Goal: Task Accomplishment & Management: Manage account settings

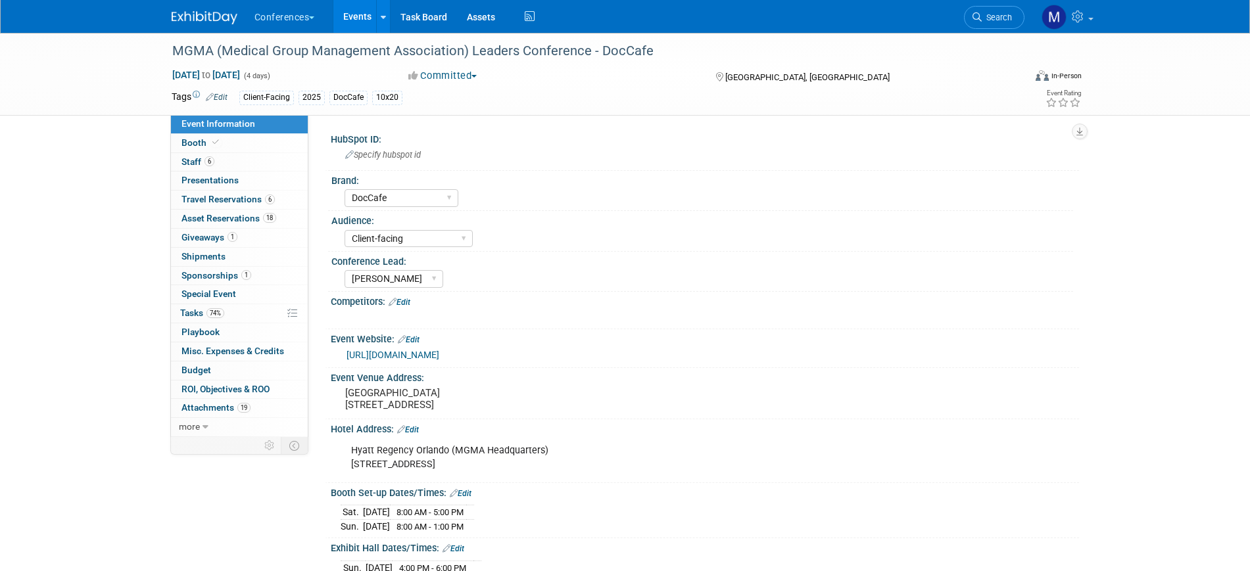
select select "DocCafe"
select select "Client-facing"
select select "[PERSON_NAME]"
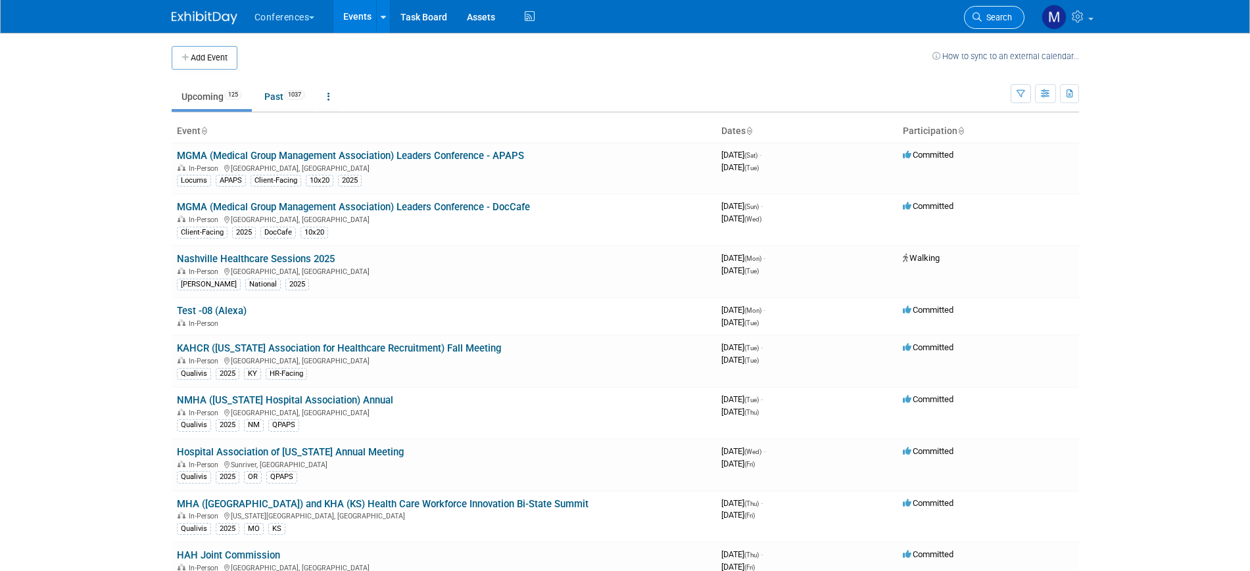
click at [990, 20] on span "Search" at bounding box center [997, 17] width 30 height 10
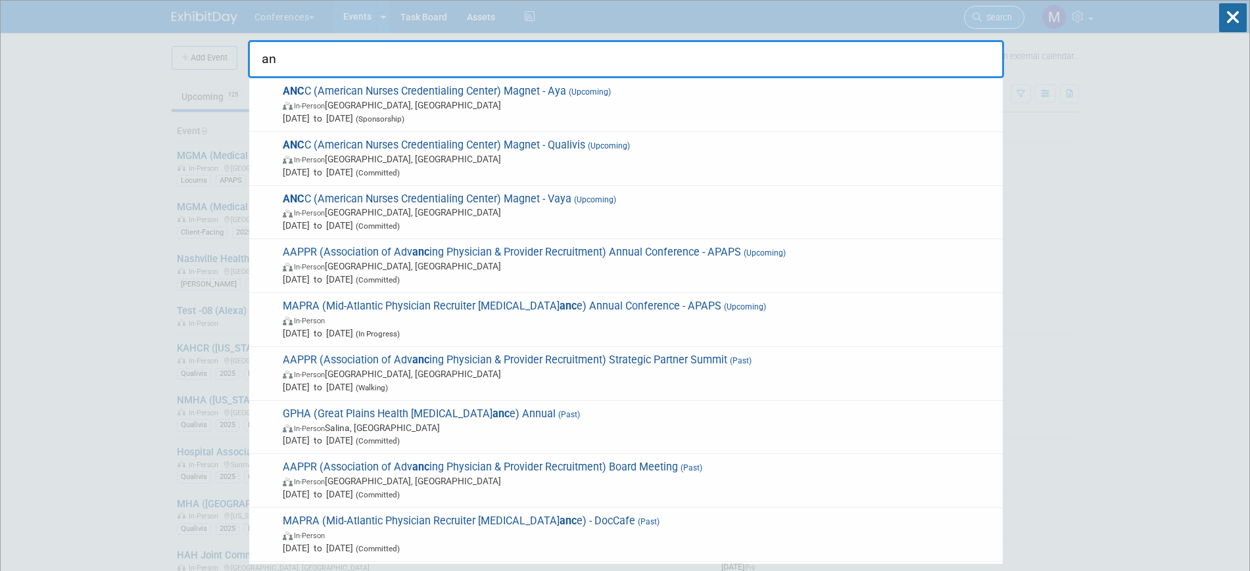
type input "a"
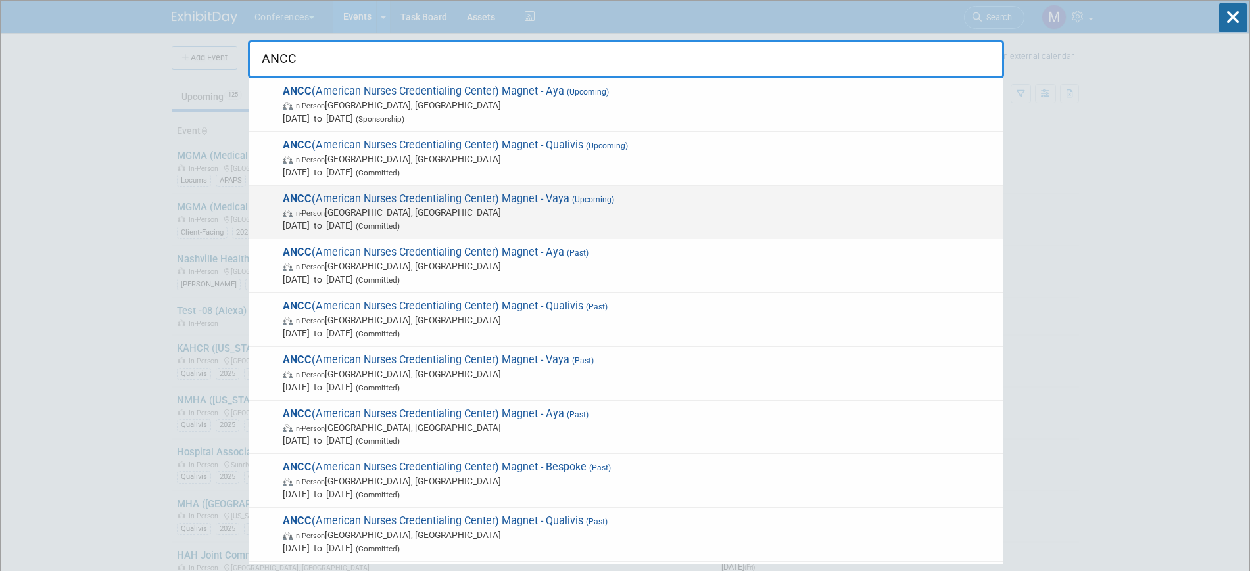
type input "ANCC"
click at [546, 206] on span "In-Person Atlanta, GA" at bounding box center [640, 212] width 714 height 13
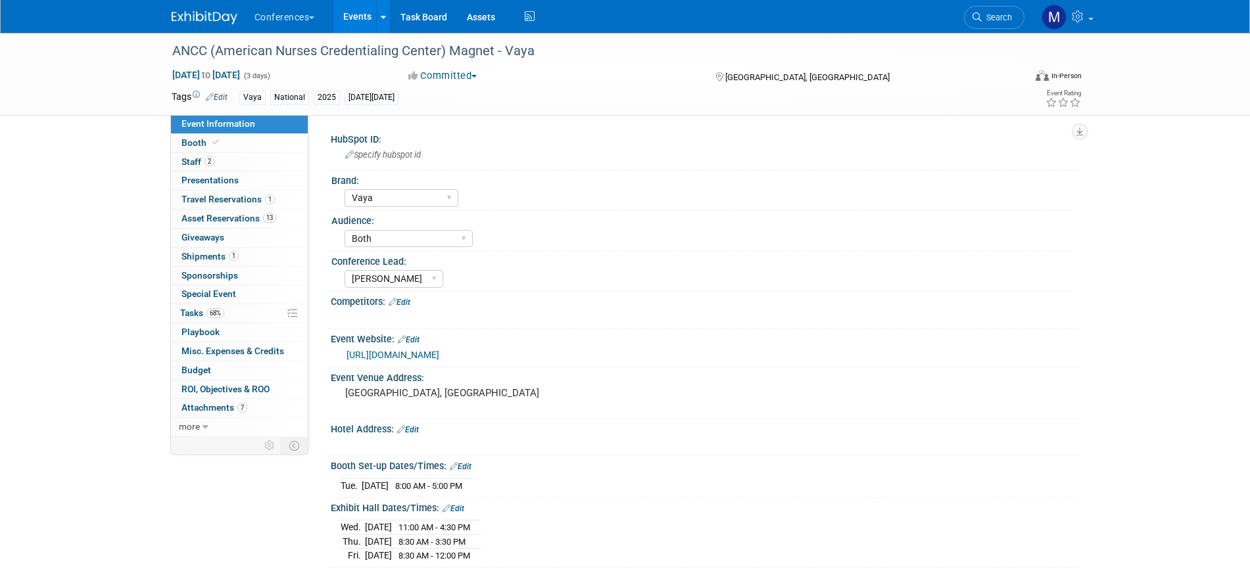
select select "Vaya"
select select "Both"
select select "[PERSON_NAME]"
click at [979, 13] on icon at bounding box center [977, 16] width 9 height 9
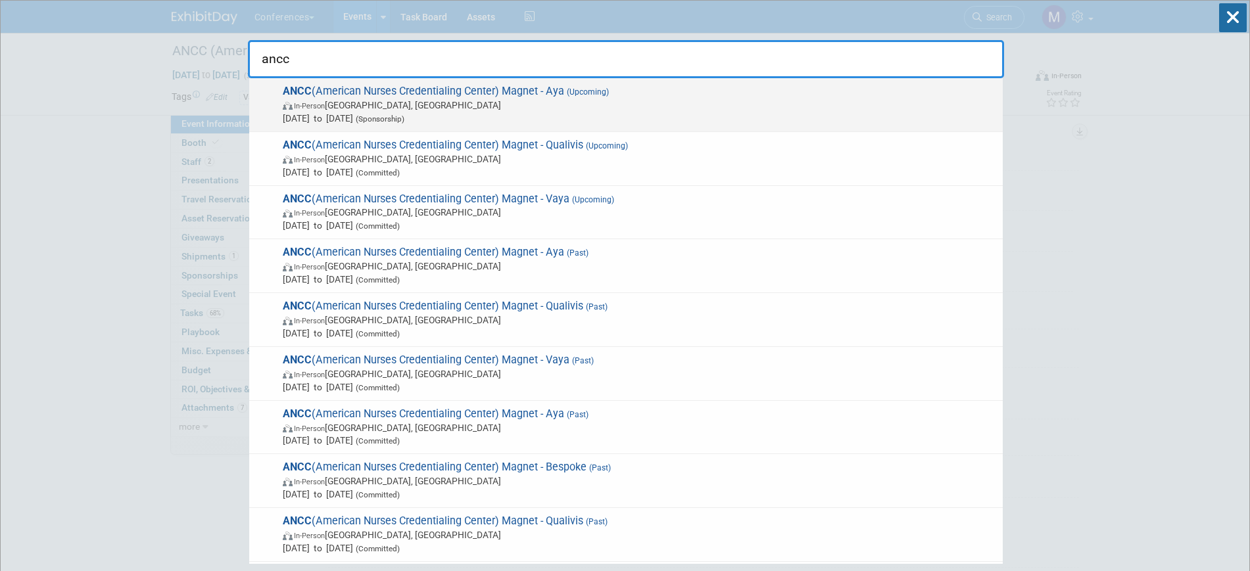
type input "ancc"
click at [356, 109] on span "In-Person Atlanta, GA" at bounding box center [640, 105] width 714 height 13
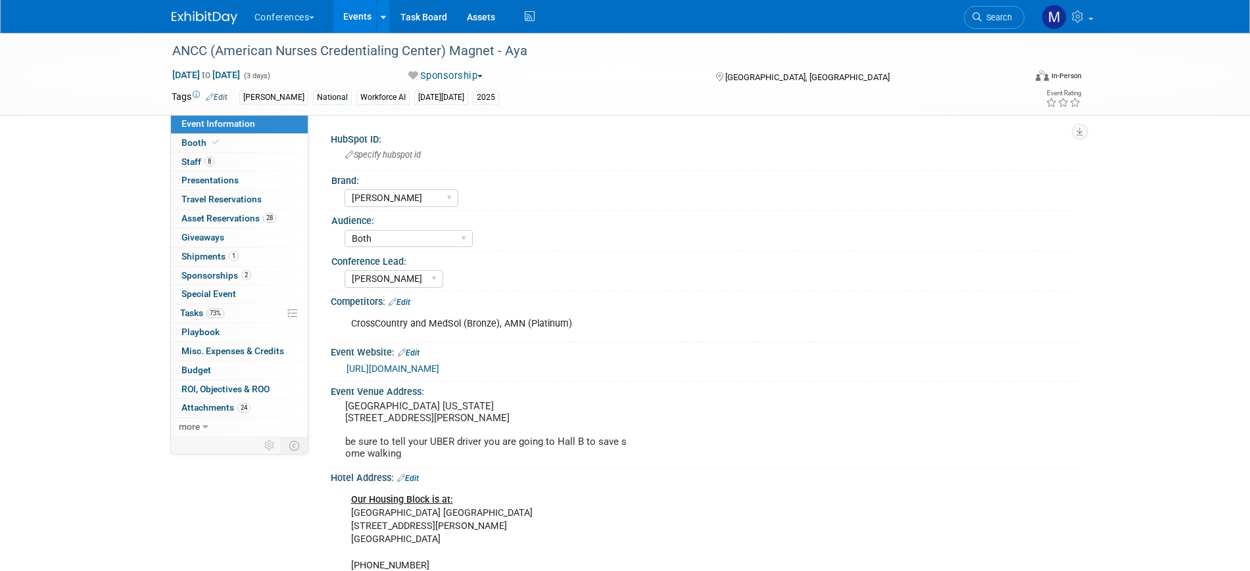
select select "[PERSON_NAME]"
select select "Both"
select select "[PERSON_NAME]"
drag, startPoint x: 481, startPoint y: 403, endPoint x: 342, endPoint y: 404, distance: 138.8
click at [342, 404] on div "World Congress Center Georgia 285 Andrew Young International Blvd NW Atlanta, G…" at bounding box center [487, 430] width 292 height 66
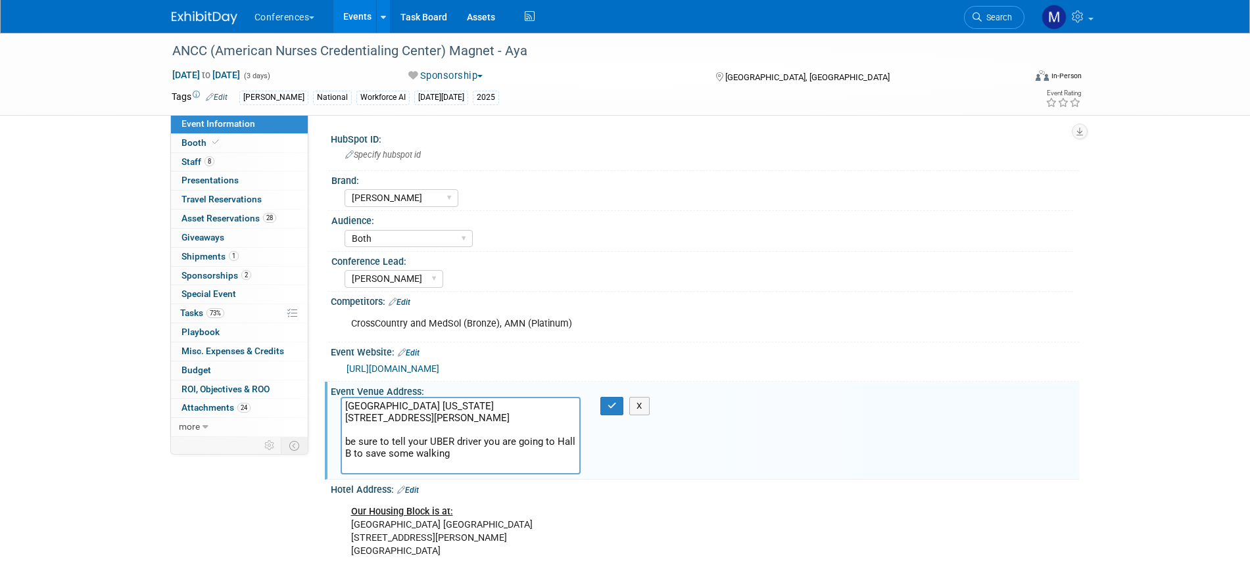
drag, startPoint x: 342, startPoint y: 404, endPoint x: 487, endPoint y: 401, distance: 144.7
click at [487, 401] on textarea "World Congress Center Georgia 285 Andrew Young International Blvd NW Atlanta, G…" at bounding box center [461, 436] width 240 height 78
click at [502, 409] on textarea "World Congress Center Georgia 285 Andrew Young International Blvd NW Atlanta, G…" at bounding box center [461, 436] width 240 height 78
drag, startPoint x: 497, startPoint y: 408, endPoint x: 341, endPoint y: 402, distance: 156.6
click at [341, 402] on textarea "World Congress Center Georgia 285 Andrew Young International Blvd NW Atlanta, G…" at bounding box center [461, 436] width 240 height 78
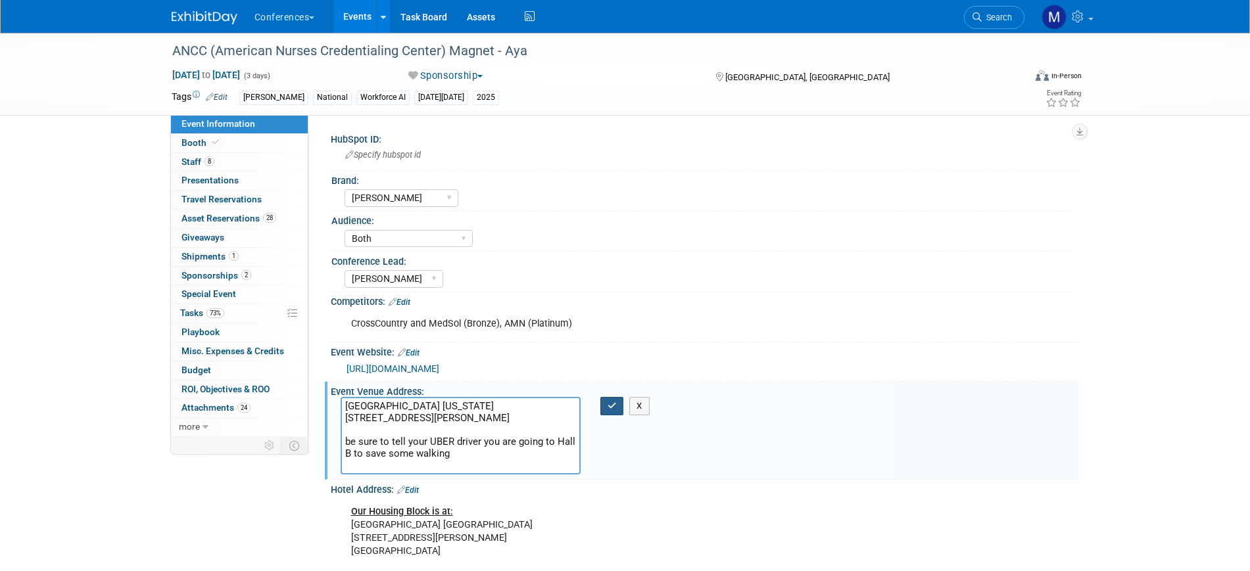
click at [610, 408] on icon "button" at bounding box center [612, 406] width 9 height 9
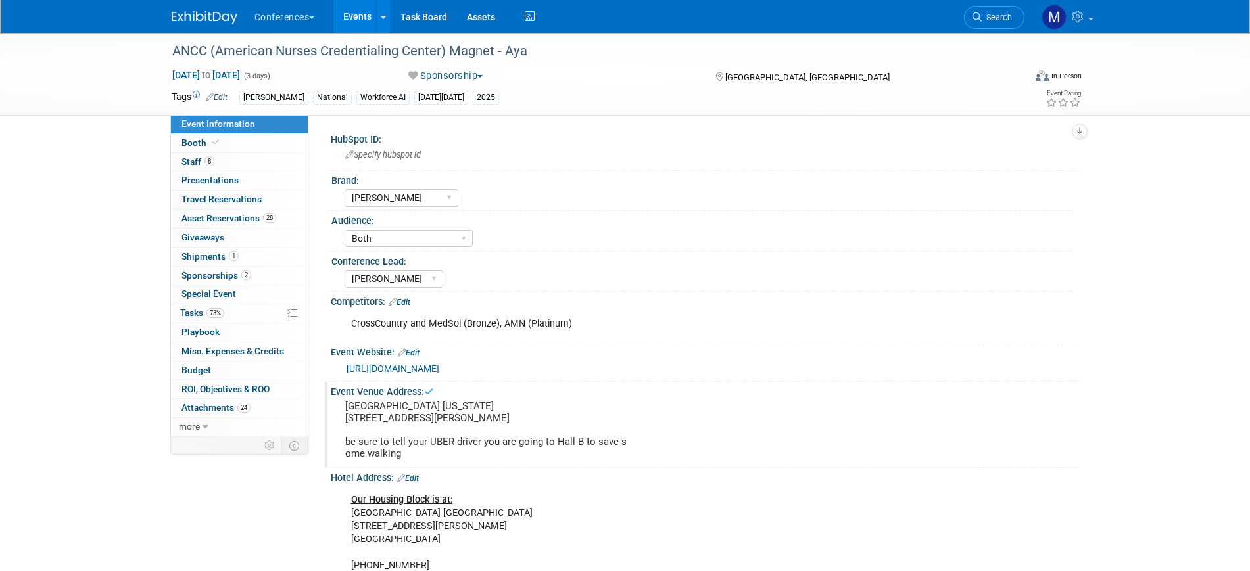
click at [439, 366] on link "https://magnetpathwaycon.nursingworld.org/" at bounding box center [393, 369] width 93 height 11
click at [236, 160] on link "8 Staff 8" at bounding box center [239, 162] width 137 height 18
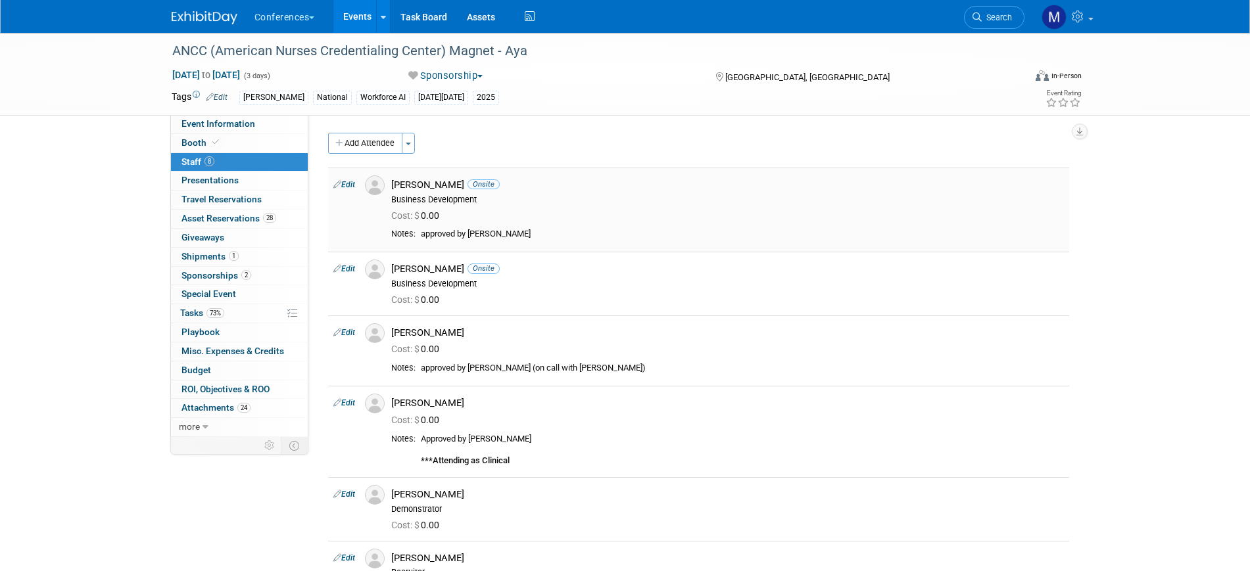
drag, startPoint x: 393, startPoint y: 180, endPoint x: 448, endPoint y: 188, distance: 55.9
click at [448, 188] on div "Adair Hoenig Onsite" at bounding box center [727, 185] width 673 height 12
copy div "[PERSON_NAME]"
drag, startPoint x: 457, startPoint y: 334, endPoint x: 394, endPoint y: 337, distance: 63.2
click at [394, 337] on div "[PERSON_NAME]" at bounding box center [727, 333] width 673 height 12
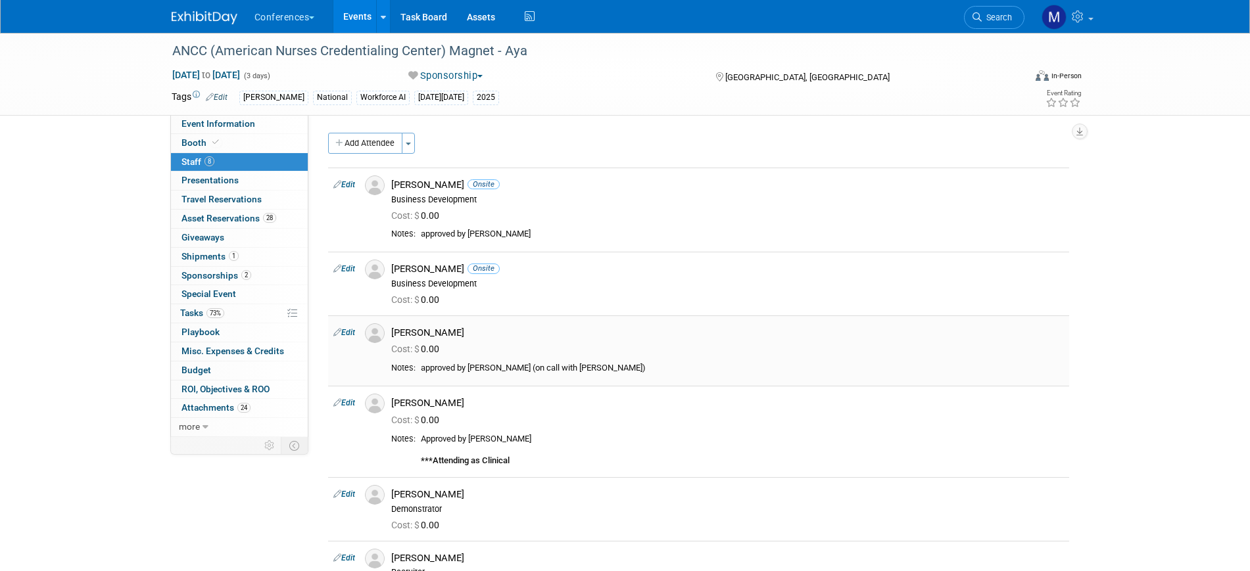
click at [464, 331] on div "[PERSON_NAME]" at bounding box center [727, 333] width 673 height 12
drag, startPoint x: 456, startPoint y: 334, endPoint x: 393, endPoint y: 337, distance: 62.5
click at [393, 337] on div "[PERSON_NAME]" at bounding box center [727, 333] width 673 height 12
copy div "[PERSON_NAME]"
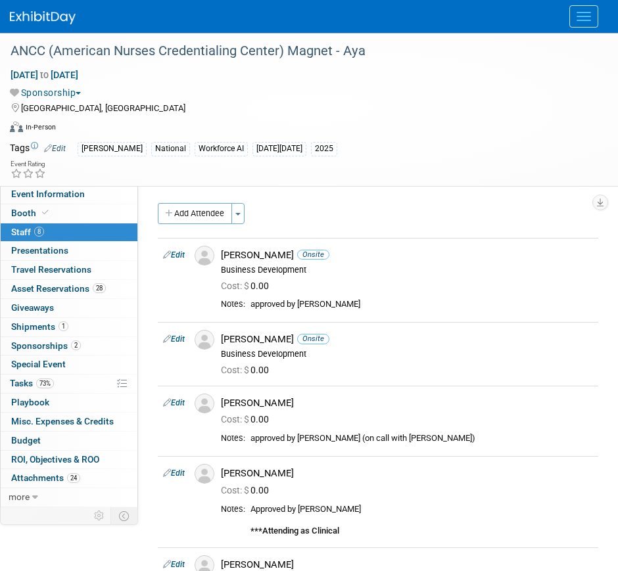
click at [49, 12] on img at bounding box center [43, 17] width 66 height 13
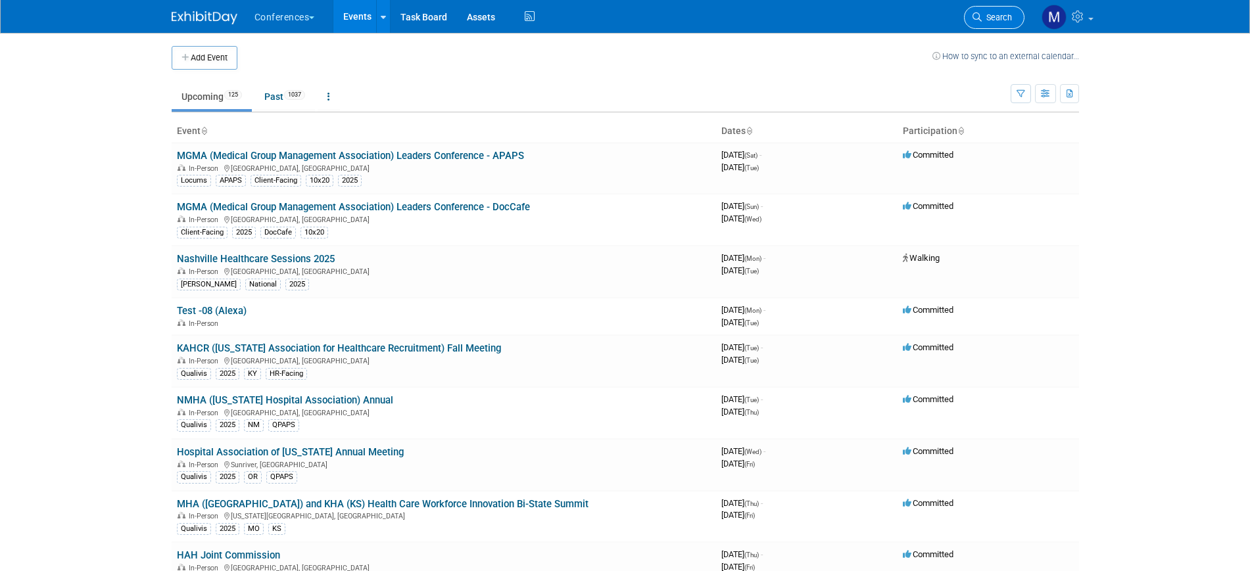
click at [618, 13] on span "Search" at bounding box center [997, 17] width 30 height 10
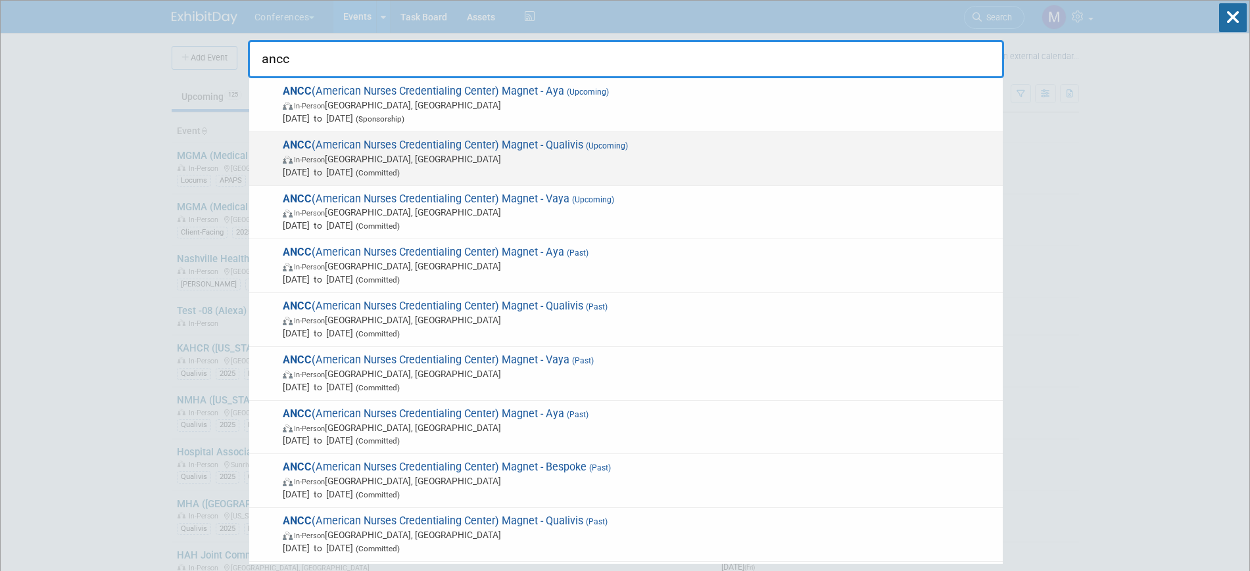
type input "ancc"
click at [557, 156] on span "In-Person [GEOGRAPHIC_DATA], [GEOGRAPHIC_DATA]" at bounding box center [640, 159] width 714 height 13
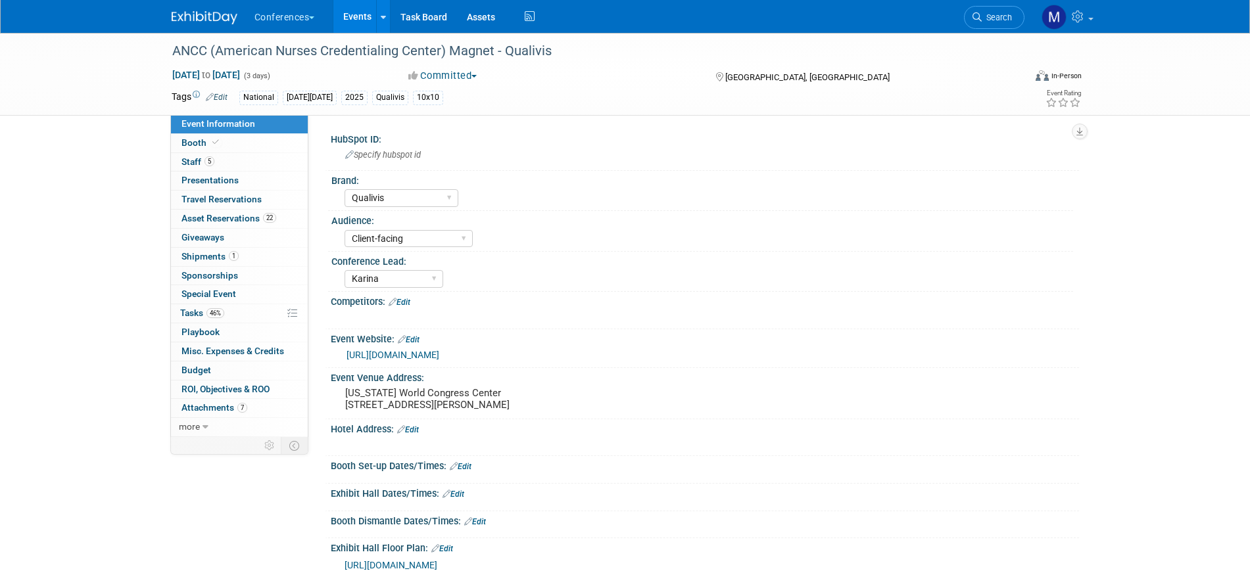
select select "Qualivis"
select select "Client-facing"
select select "Karina"
click at [221, 166] on link "5 Staff 5" at bounding box center [239, 162] width 137 height 18
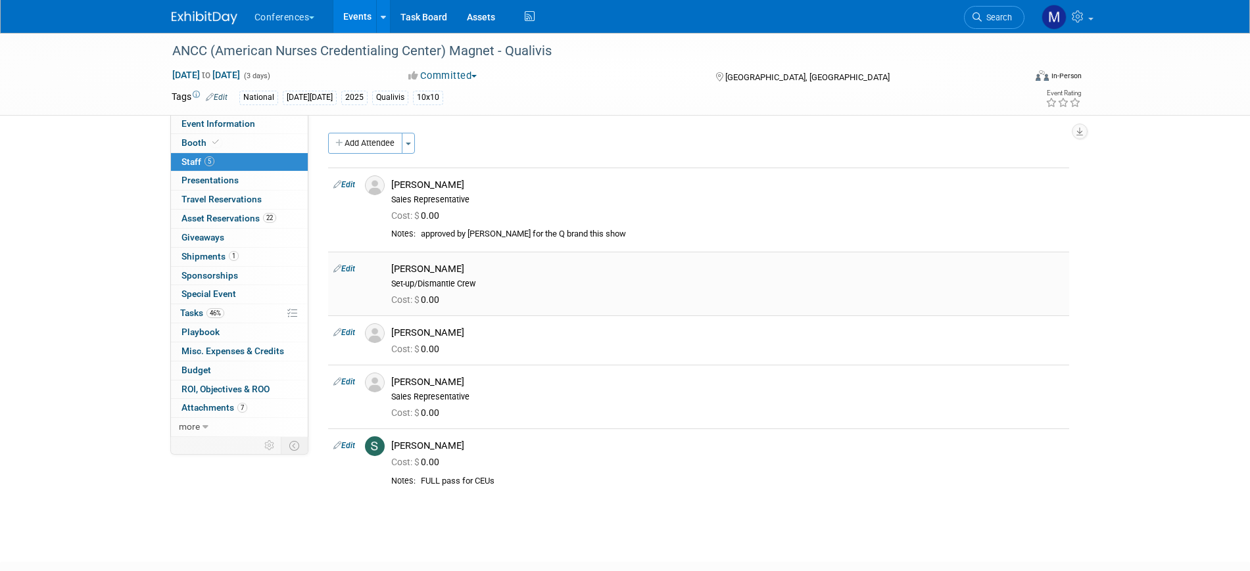
drag, startPoint x: 461, startPoint y: 270, endPoint x: 387, endPoint y: 269, distance: 73.7
click at [387, 269] on div "Karina German Set-up/Dismantle Crew" at bounding box center [727, 275] width 692 height 30
copy div "[PERSON_NAME]"
drag, startPoint x: 443, startPoint y: 333, endPoint x: 395, endPoint y: 333, distance: 47.3
click at [395, 333] on div "[PERSON_NAME]" at bounding box center [727, 333] width 673 height 12
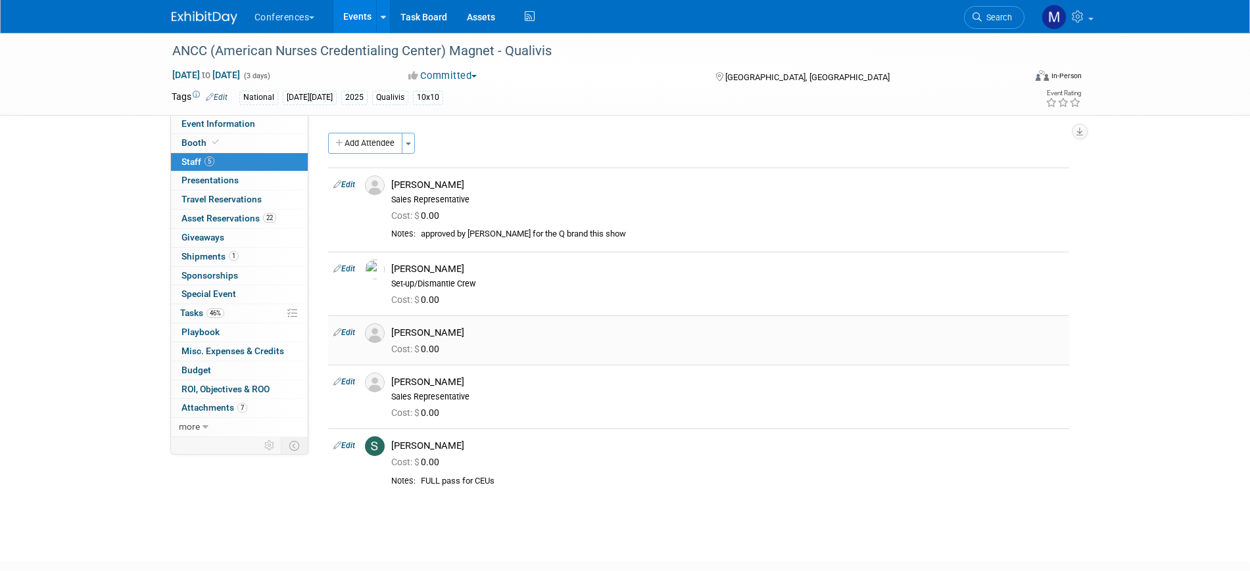
copy div "[PERSON_NAME]"
drag, startPoint x: 393, startPoint y: 379, endPoint x: 437, endPoint y: 385, distance: 44.4
click at [437, 385] on div "[PERSON_NAME]" at bounding box center [727, 382] width 673 height 12
copy div "[PERSON_NAME]"
click at [397, 448] on div "[PERSON_NAME]" at bounding box center [727, 446] width 673 height 12
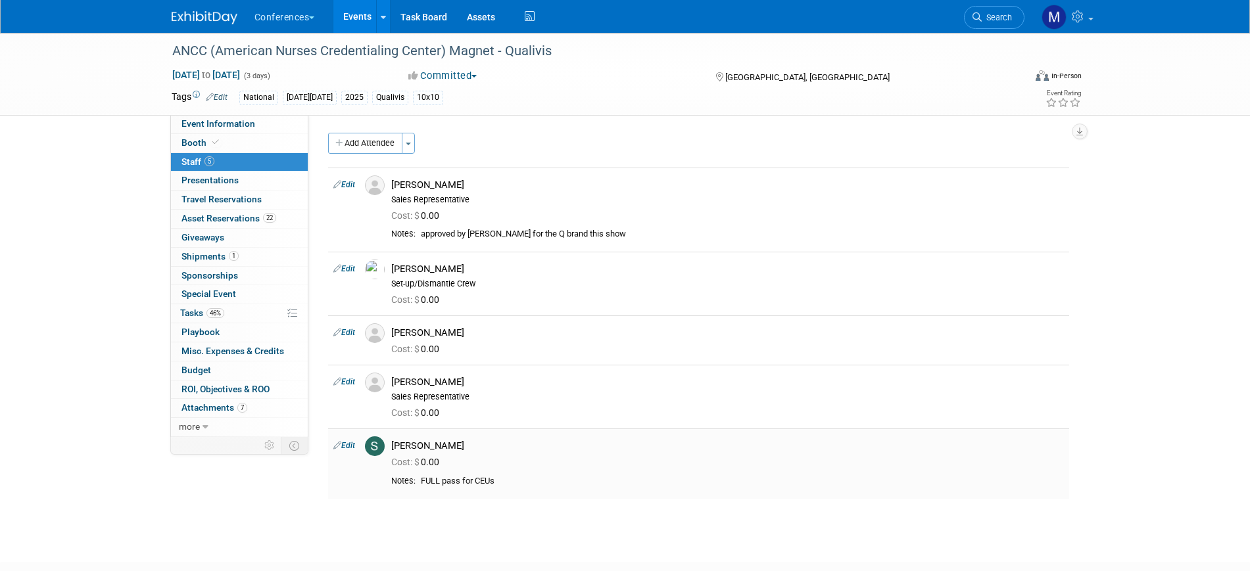
drag, startPoint x: 392, startPoint y: 448, endPoint x: 443, endPoint y: 451, distance: 51.4
click at [443, 451] on td "Sherry Kolb Cost: $ 0.00" at bounding box center [727, 464] width 683 height 70
copy div "[PERSON_NAME]"
click at [973, 15] on icon at bounding box center [977, 16] width 9 height 9
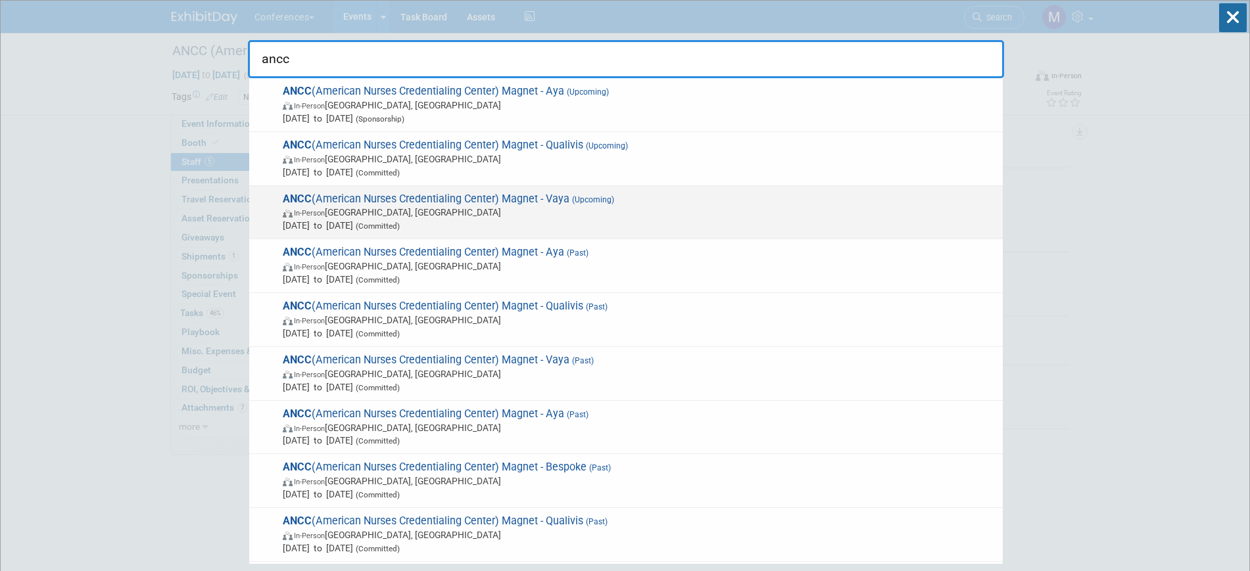
type input "ancc"
click at [573, 190] on div "ANCC (American Nurses Credentialing Center) Magnet - Vaya (Upcoming) In-Person …" at bounding box center [626, 213] width 754 height 54
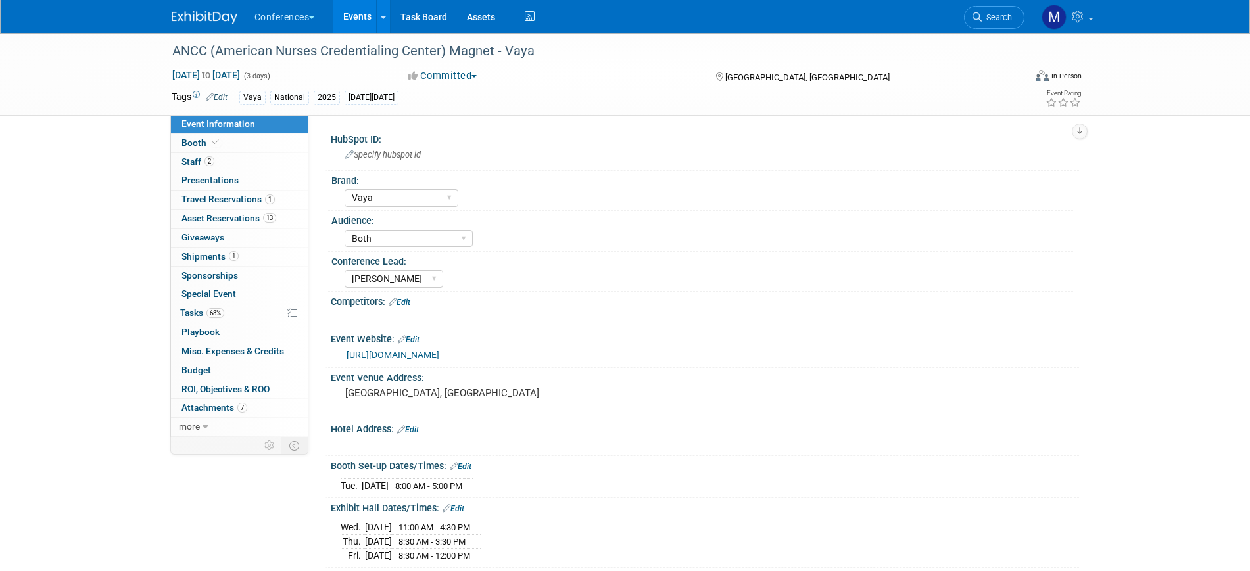
select select "Vaya"
select select "Both"
select select "[PERSON_NAME]"
click at [220, 162] on link "2 Staff 2" at bounding box center [239, 162] width 137 height 18
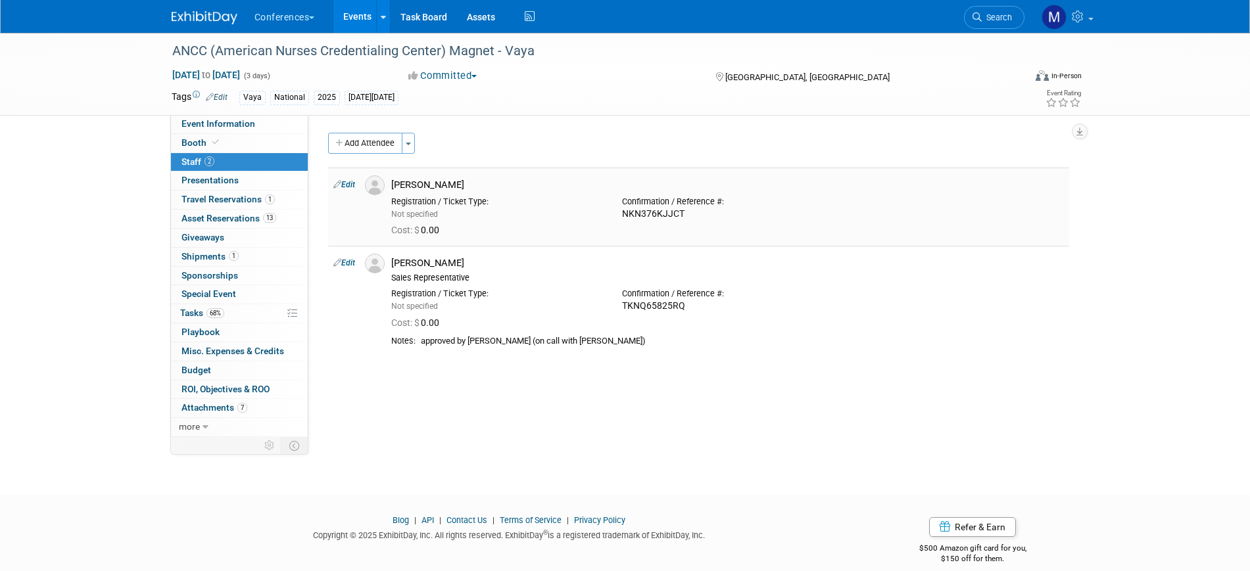
drag, startPoint x: 393, startPoint y: 184, endPoint x: 439, endPoint y: 186, distance: 46.1
click at [439, 186] on div "[PERSON_NAME]" at bounding box center [727, 185] width 673 height 12
copy div "[PERSON_NAME]"
click at [989, 18] on span "Search" at bounding box center [997, 17] width 30 height 10
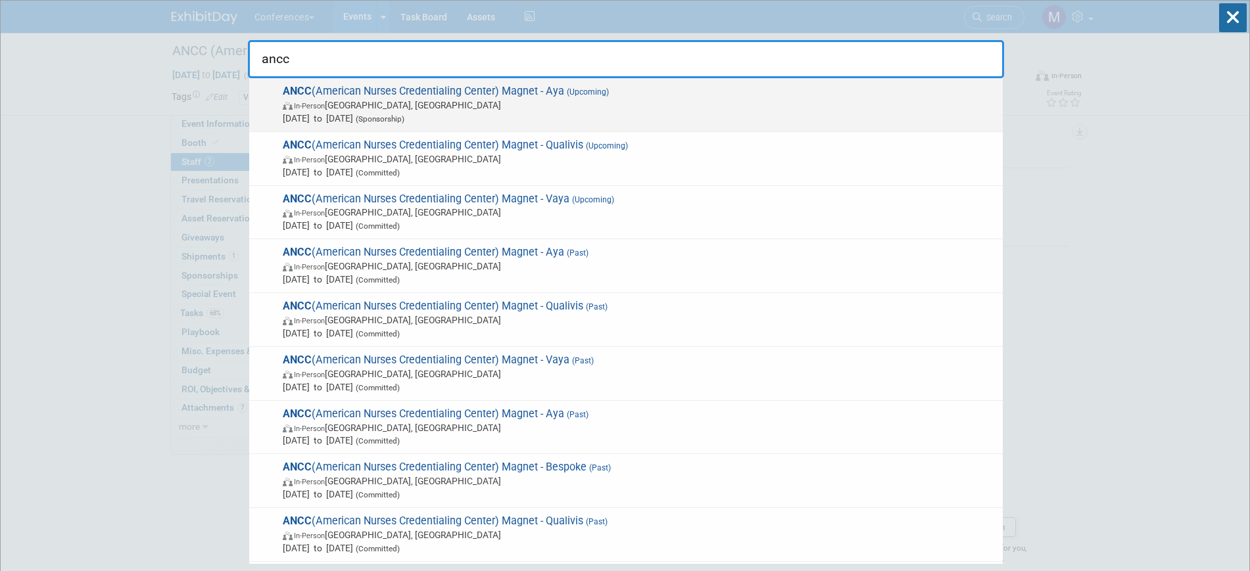
type input "ancc"
click at [469, 100] on span "In-Person Atlanta, GA" at bounding box center [640, 105] width 714 height 13
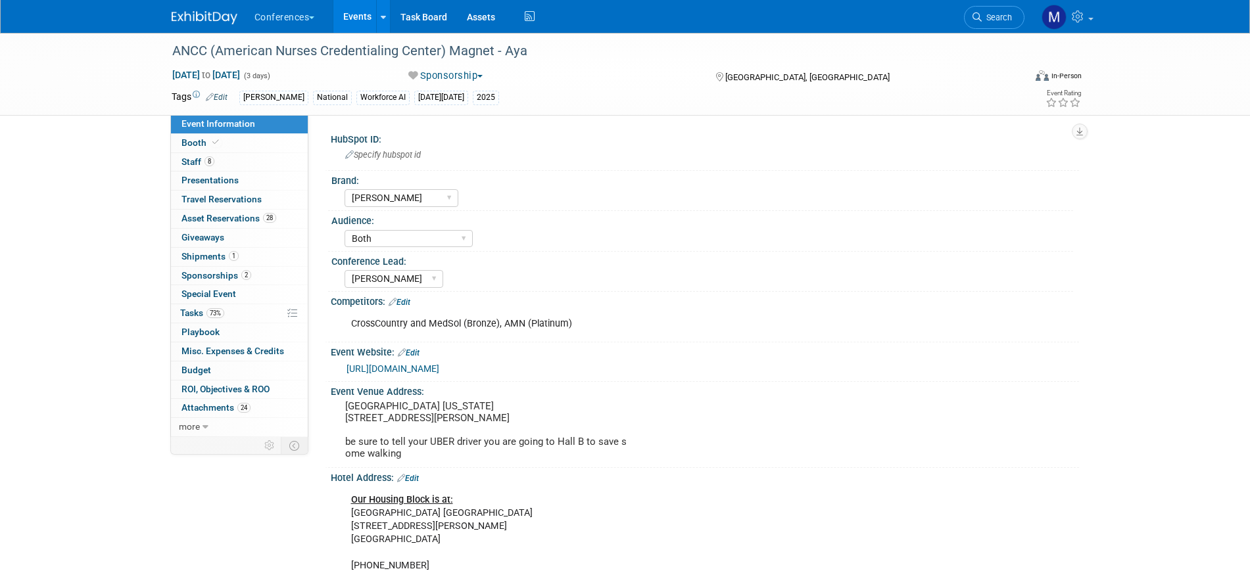
select select "[PERSON_NAME]"
select select "Both"
select select "[PERSON_NAME]"
drag, startPoint x: 346, startPoint y: 404, endPoint x: 483, endPoint y: 402, distance: 136.8
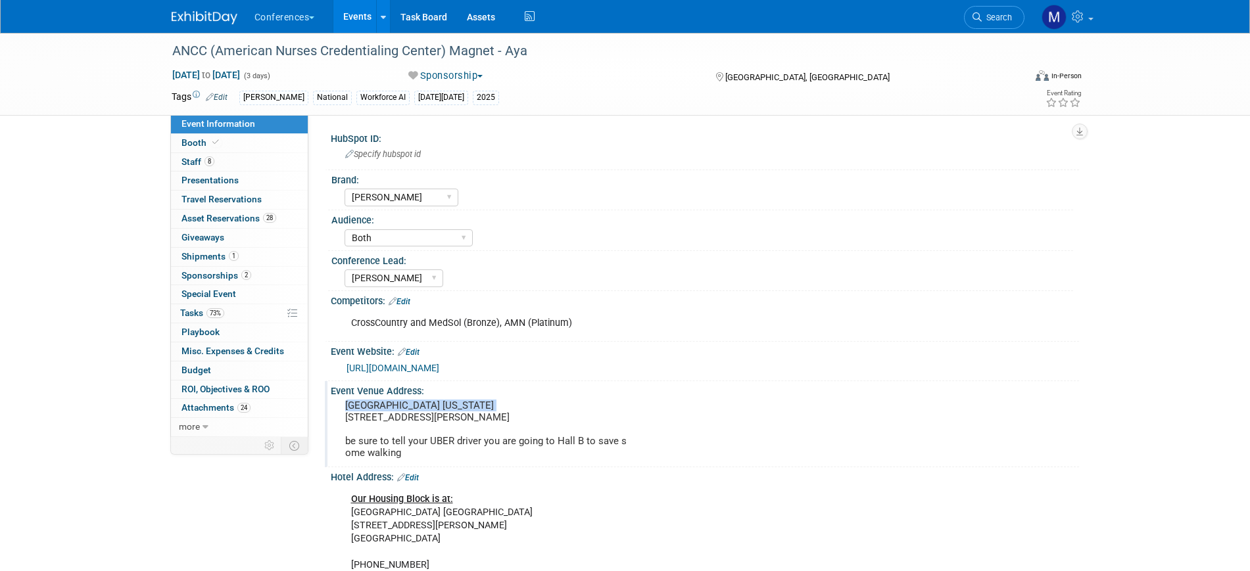
click at [483, 402] on pre "[GEOGRAPHIC_DATA] [US_STATE] [STREET_ADDRESS][PERSON_NAME] be sure to tell your…" at bounding box center [486, 429] width 283 height 59
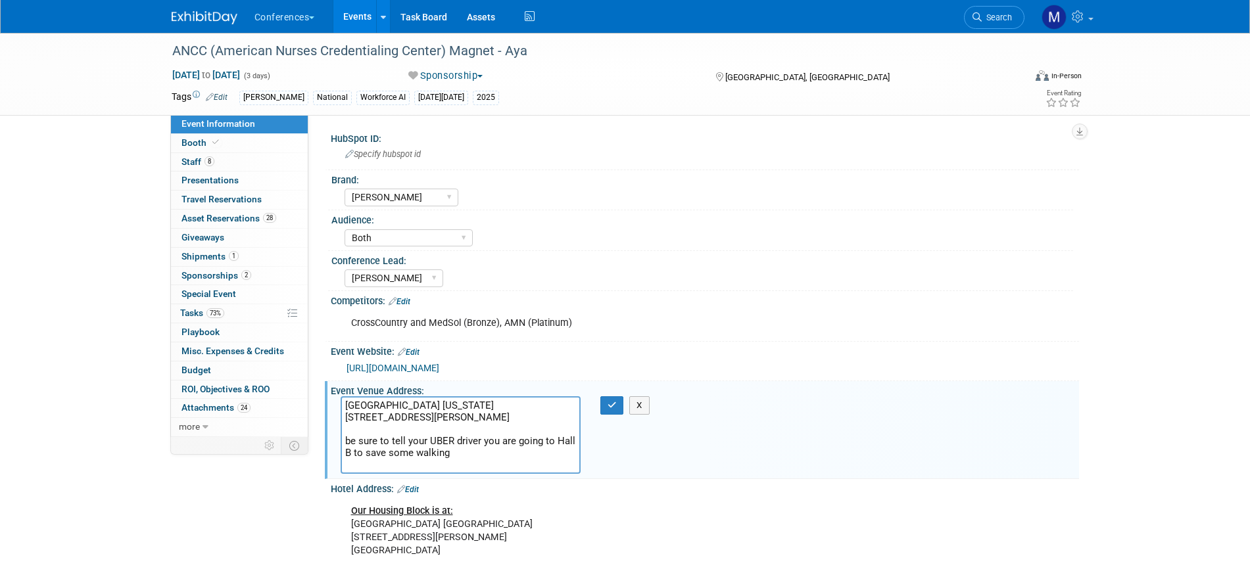
drag, startPoint x: 483, startPoint y: 402, endPoint x: 345, endPoint y: 400, distance: 138.1
click at [345, 400] on textarea "[GEOGRAPHIC_DATA] [US_STATE] [STREET_ADDRESS][PERSON_NAME] be sure to tell your…" at bounding box center [461, 436] width 240 height 78
click at [614, 404] on icon "button" at bounding box center [612, 405] width 9 height 9
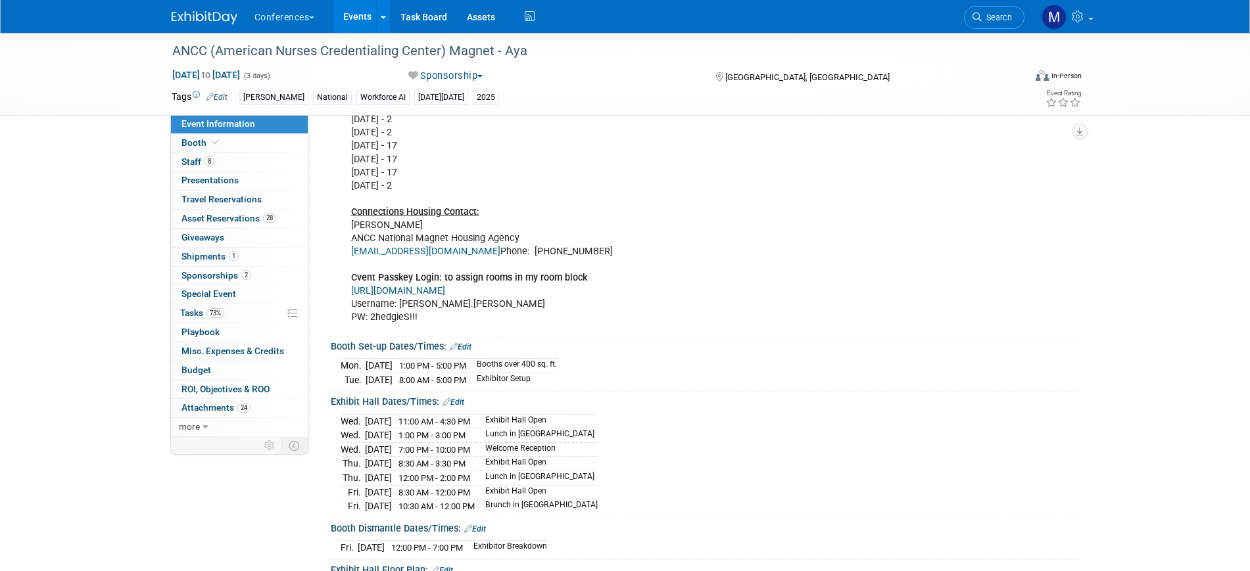
scroll to position [519, 0]
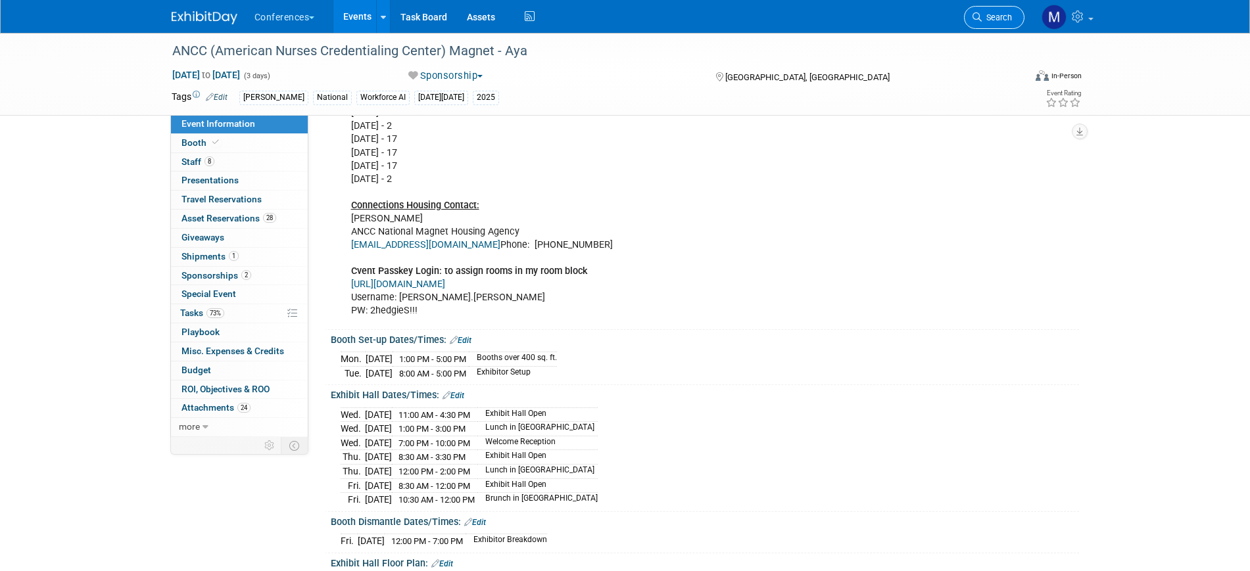
click at [986, 20] on span "Search" at bounding box center [997, 17] width 30 height 10
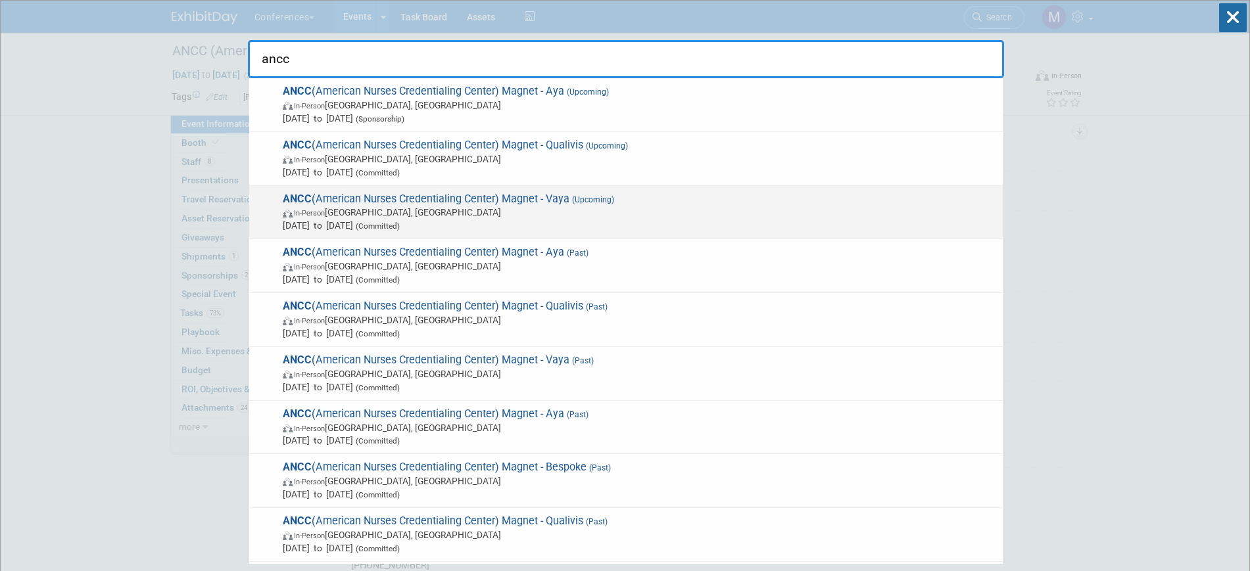
type input "ancc"
click at [558, 195] on span "ANCC (American Nurses Credentialing Center) Magnet - Vaya (Upcoming) In-Person …" at bounding box center [637, 213] width 717 height 40
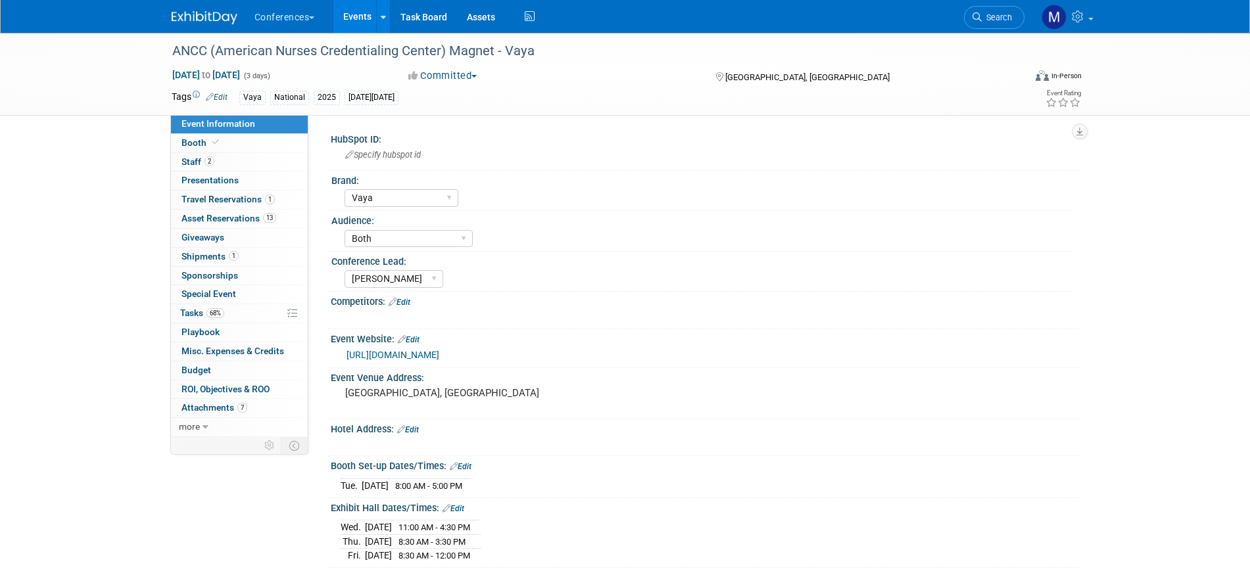
select select "Vaya"
select select "Both"
select select "[PERSON_NAME]"
click at [218, 143] on span at bounding box center [216, 142] width 12 height 10
select select "10'x10'"
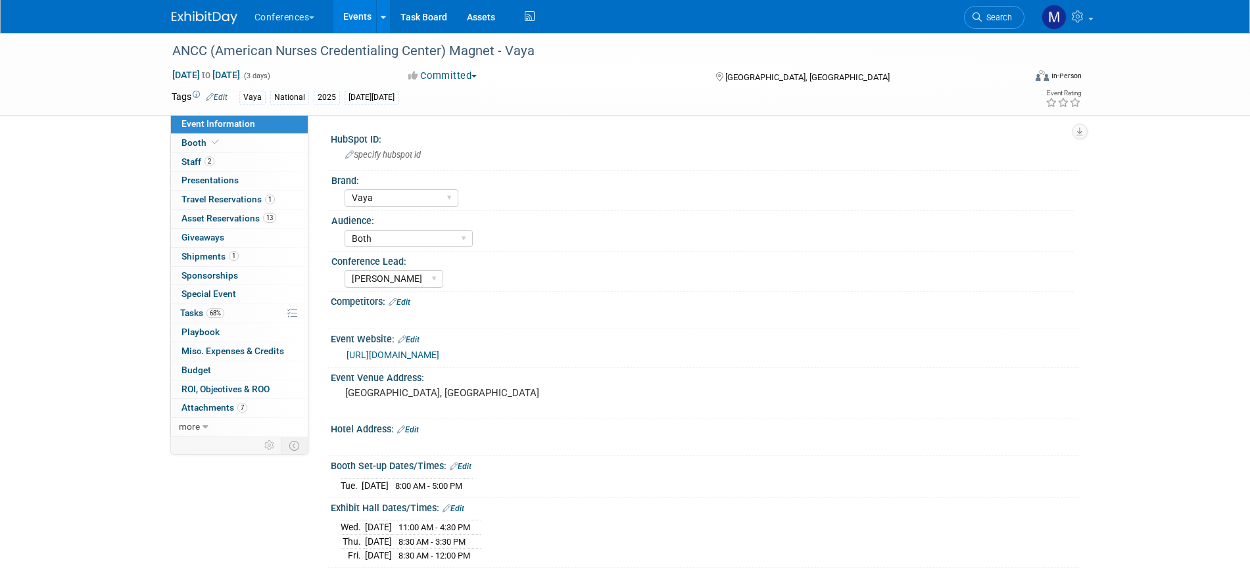
select select "Yes"
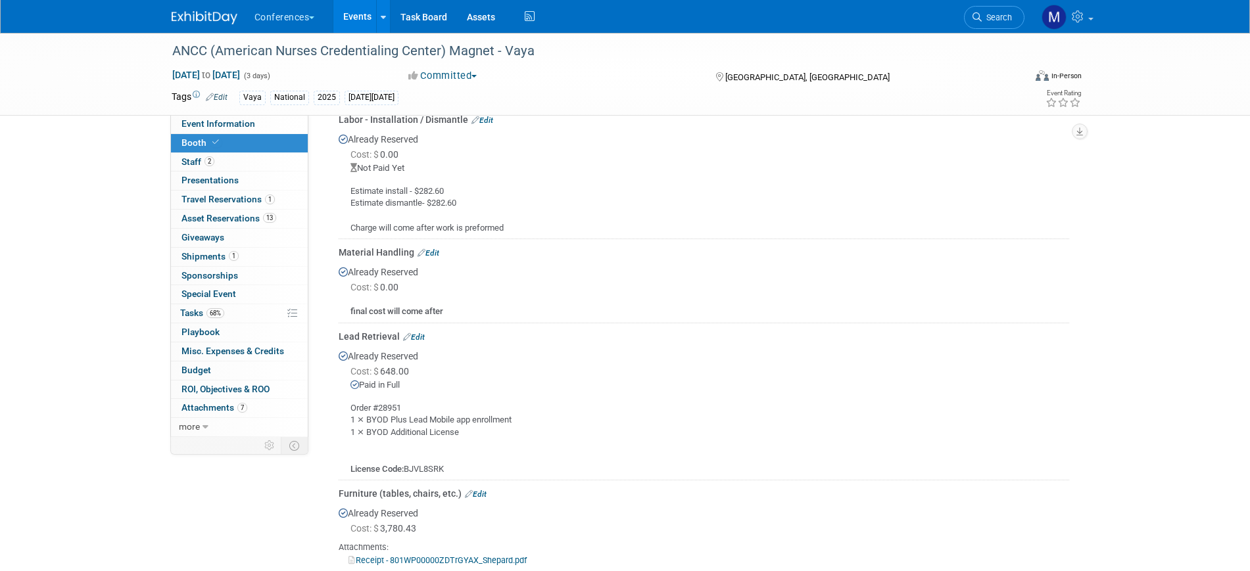
scroll to position [653, 0]
drag, startPoint x: 448, startPoint y: 467, endPoint x: 406, endPoint y: 468, distance: 42.1
click at [406, 468] on div "Order #28951 1 ⨯ BYOD Plus Lead Mobile app enrollment 1 ⨯ BYOD Additional Licen…" at bounding box center [704, 433] width 731 height 84
copy div "BJVL8SRK"
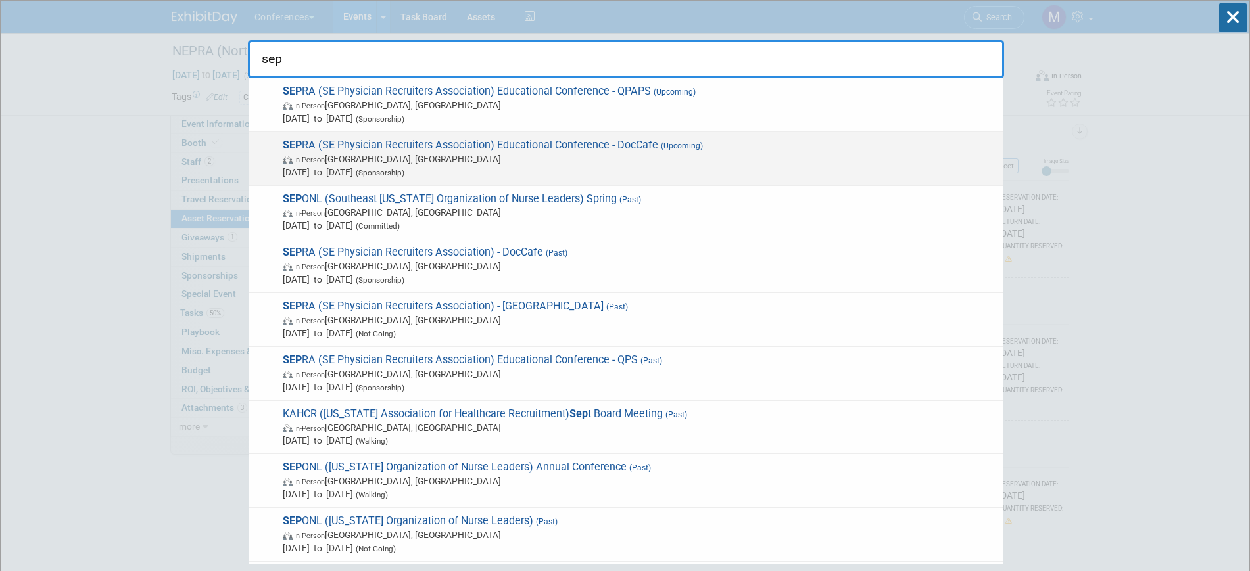
type input "sep"
click at [462, 155] on span "In-Person [GEOGRAPHIC_DATA], [GEOGRAPHIC_DATA]" at bounding box center [640, 159] width 714 height 13
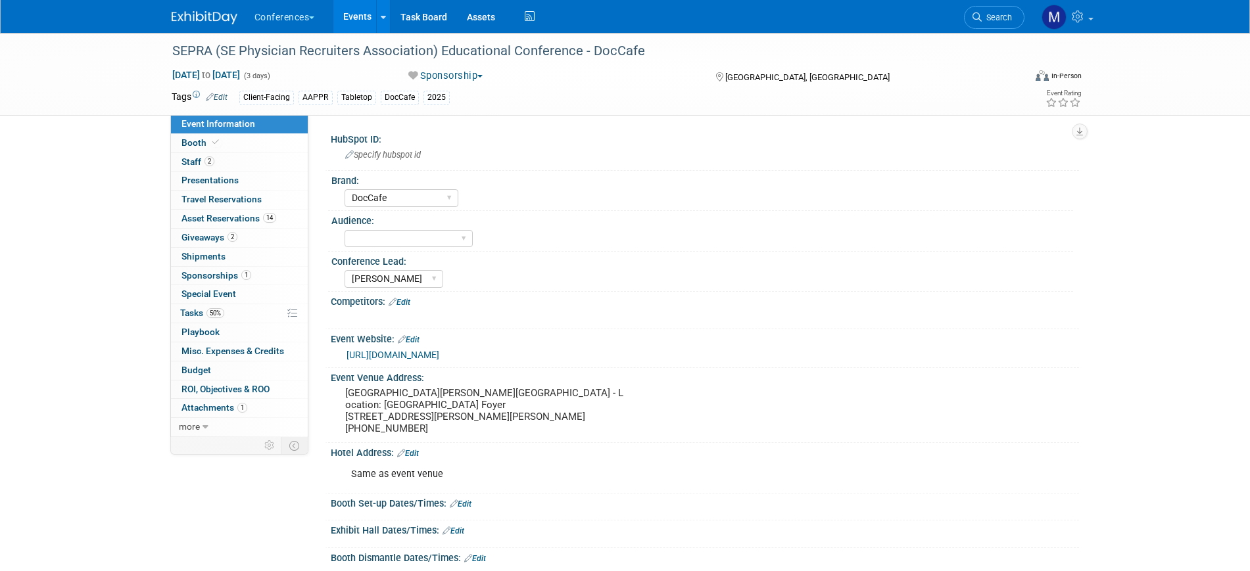
select select "DocCafe"
select select "Marygrace"
click at [201, 163] on span "Staff 2" at bounding box center [198, 162] width 33 height 11
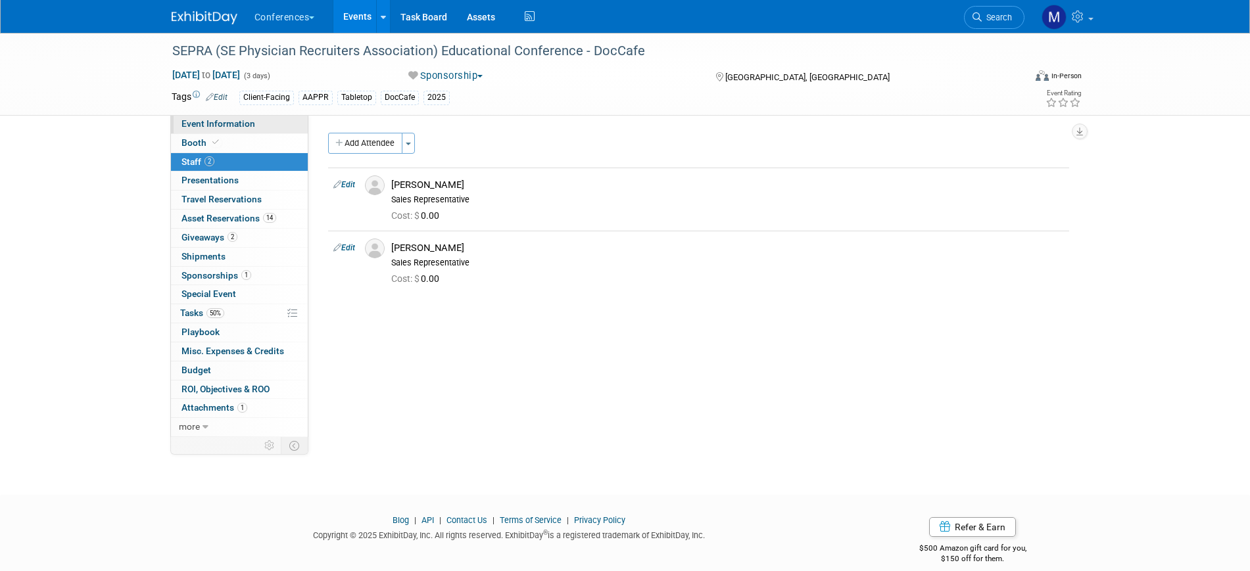
click at [228, 126] on span "Event Information" at bounding box center [219, 123] width 74 height 11
select select "DocCafe"
select select "[PERSON_NAME]"
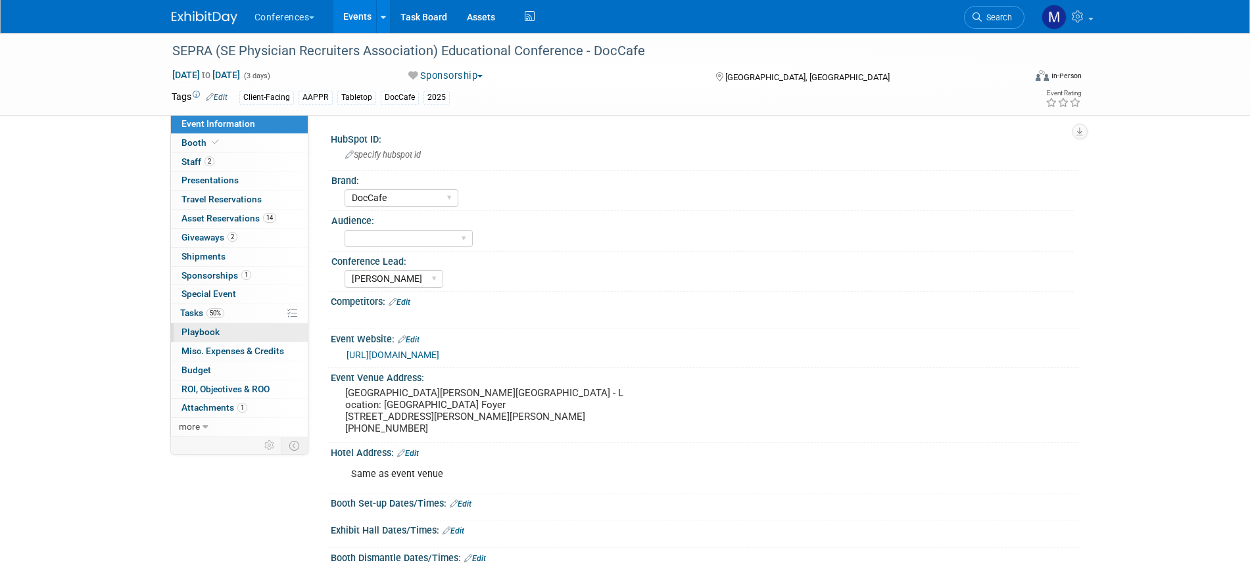
click at [234, 324] on link "0 Playbook 0" at bounding box center [239, 333] width 137 height 18
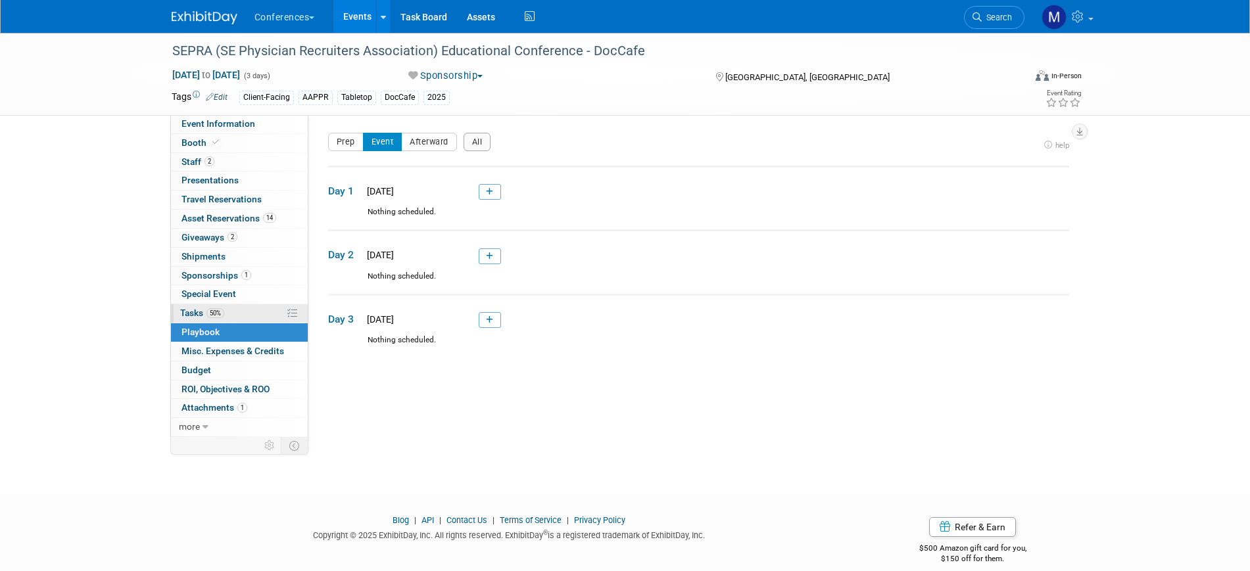
click at [236, 313] on link "50% Tasks 50%" at bounding box center [239, 313] width 137 height 18
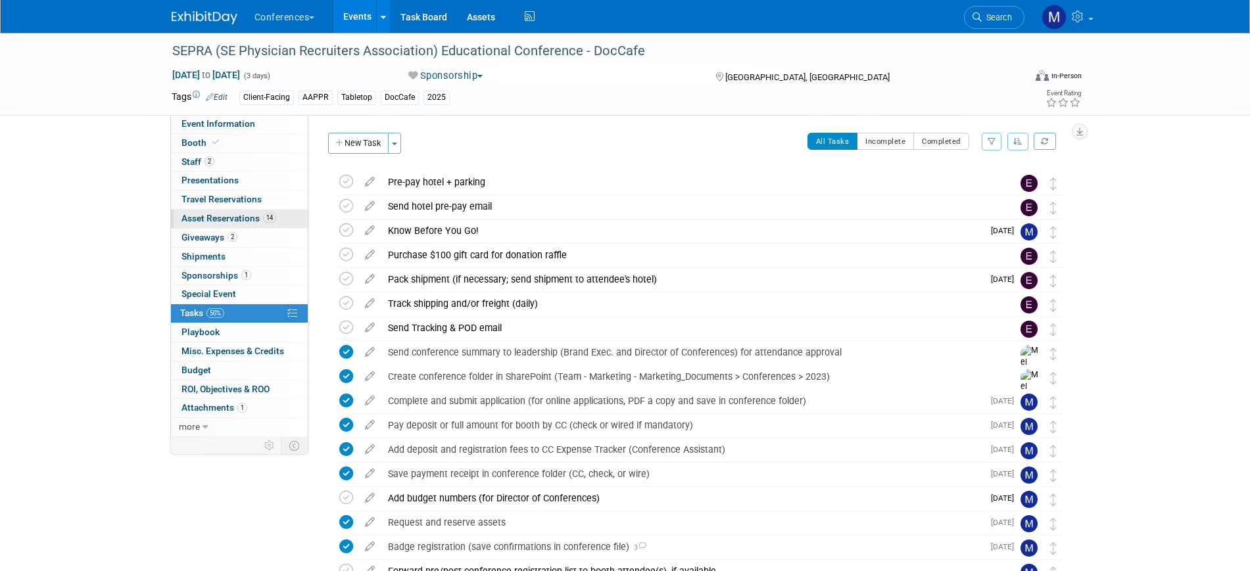
click at [205, 216] on span "Asset Reservations 14" at bounding box center [229, 218] width 95 height 11
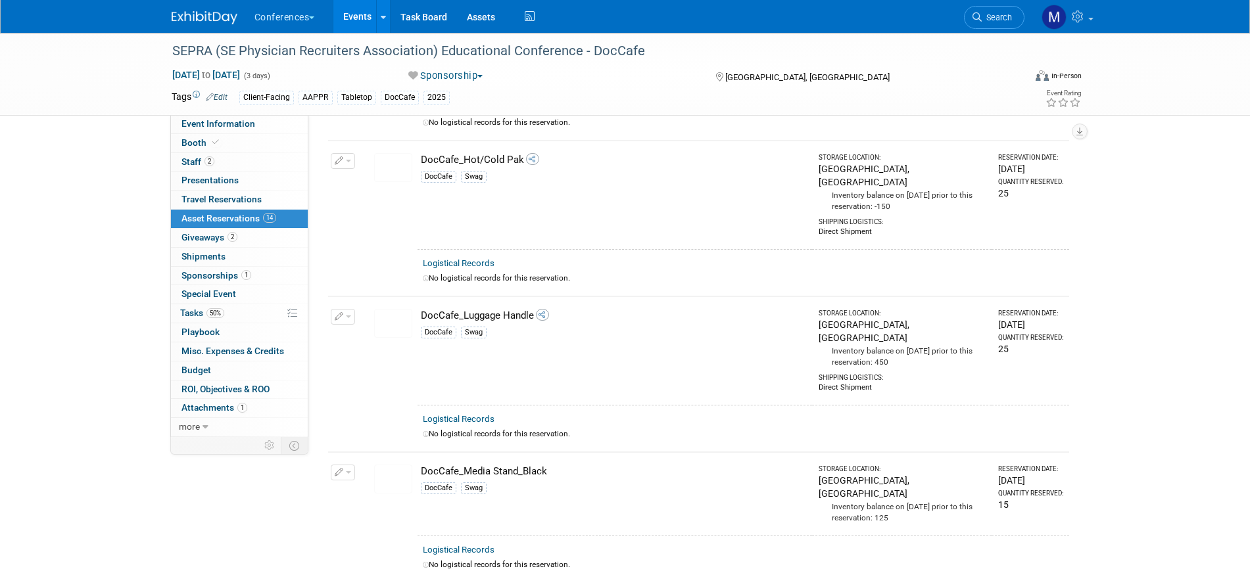
scroll to position [673, 0]
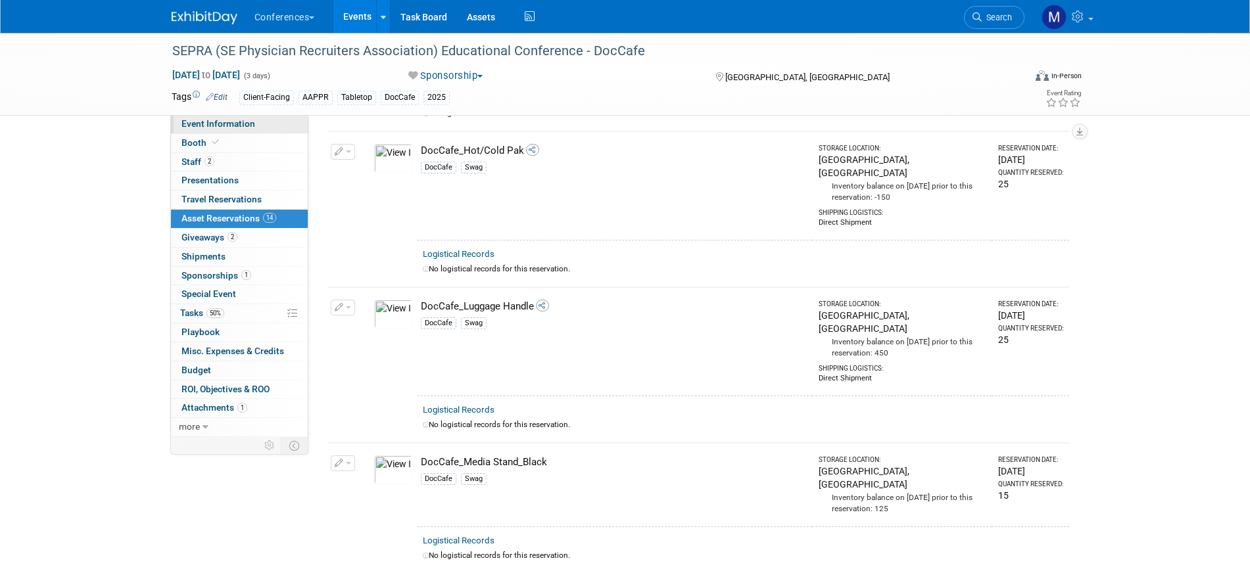
click at [226, 118] on span "Event Information" at bounding box center [219, 123] width 74 height 11
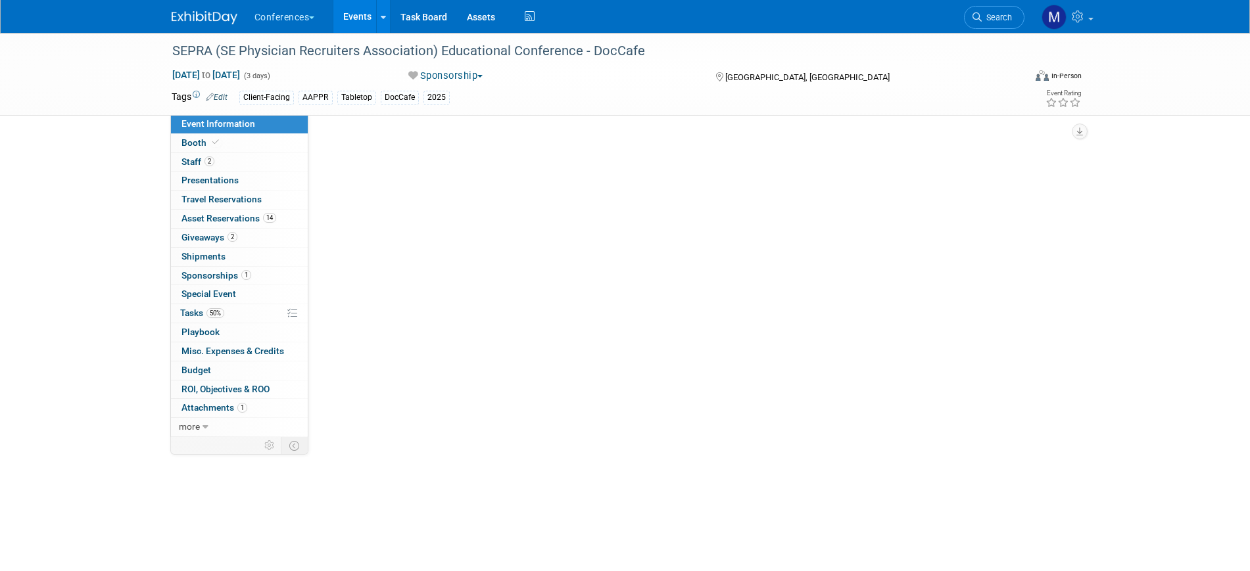
scroll to position [0, 0]
select select "DocCafe"
select select "[PERSON_NAME]"
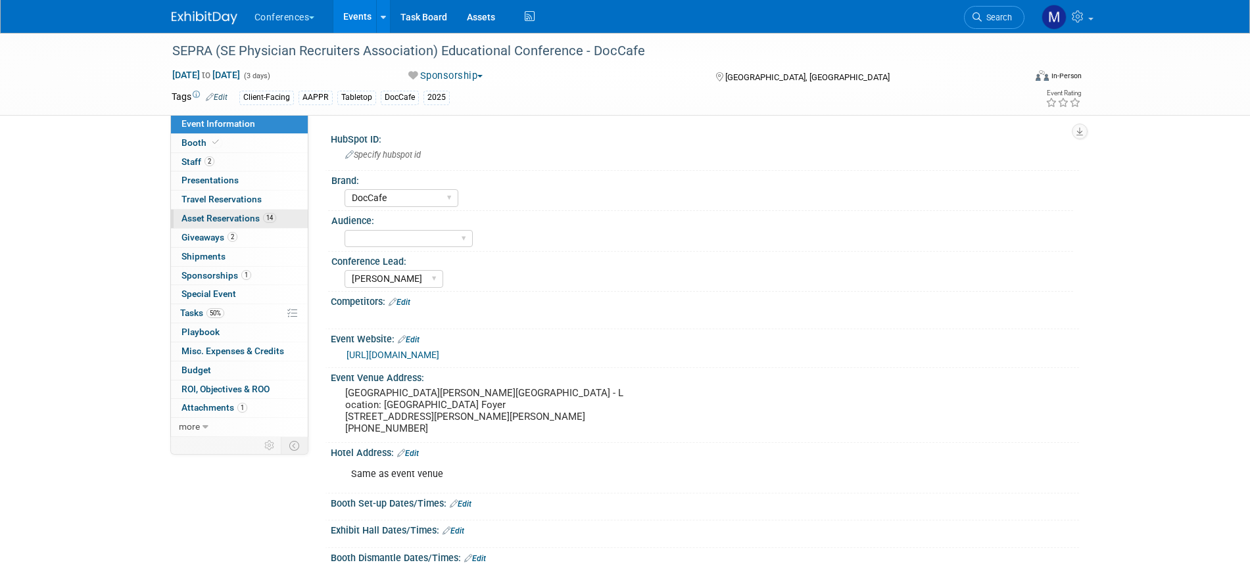
click at [238, 218] on span "Asset Reservations 14" at bounding box center [229, 218] width 95 height 11
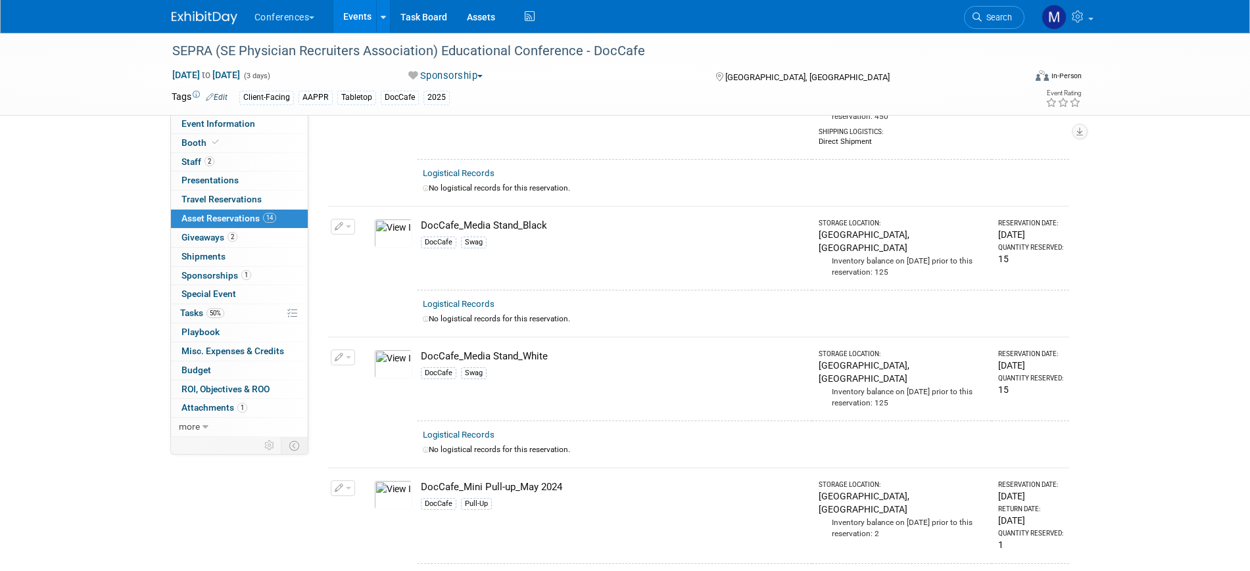
scroll to position [908, 0]
click at [349, 351] on button "button" at bounding box center [343, 359] width 24 height 16
click at [386, 372] on button "Change Reservation" at bounding box center [393, 381] width 111 height 18
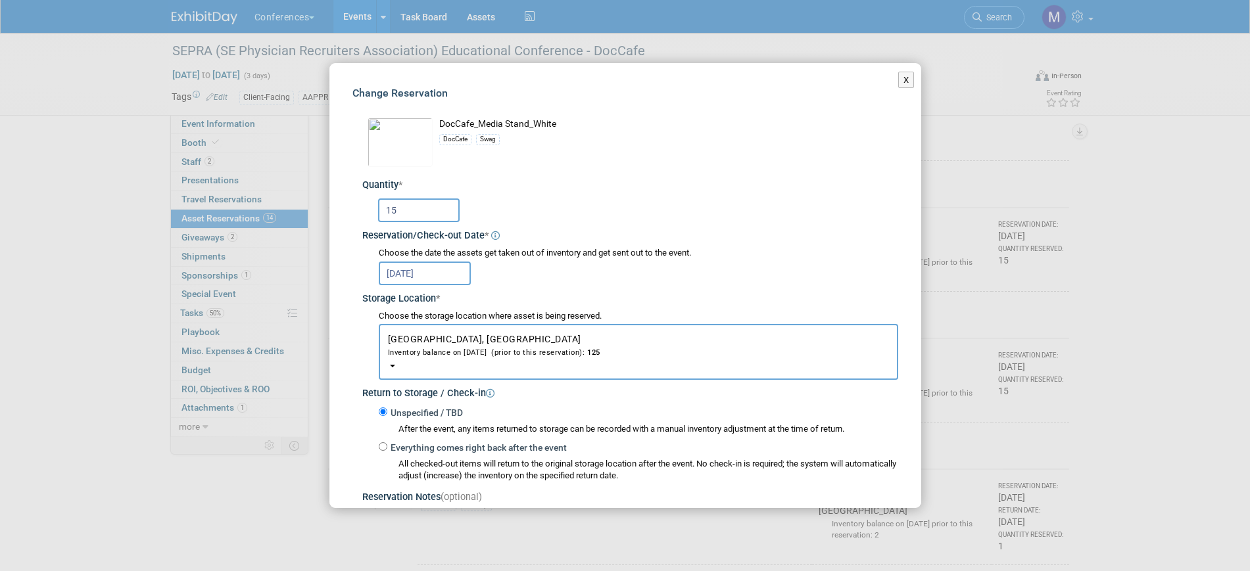
click at [402, 214] on input "15" at bounding box center [419, 211] width 82 height 24
type input "1"
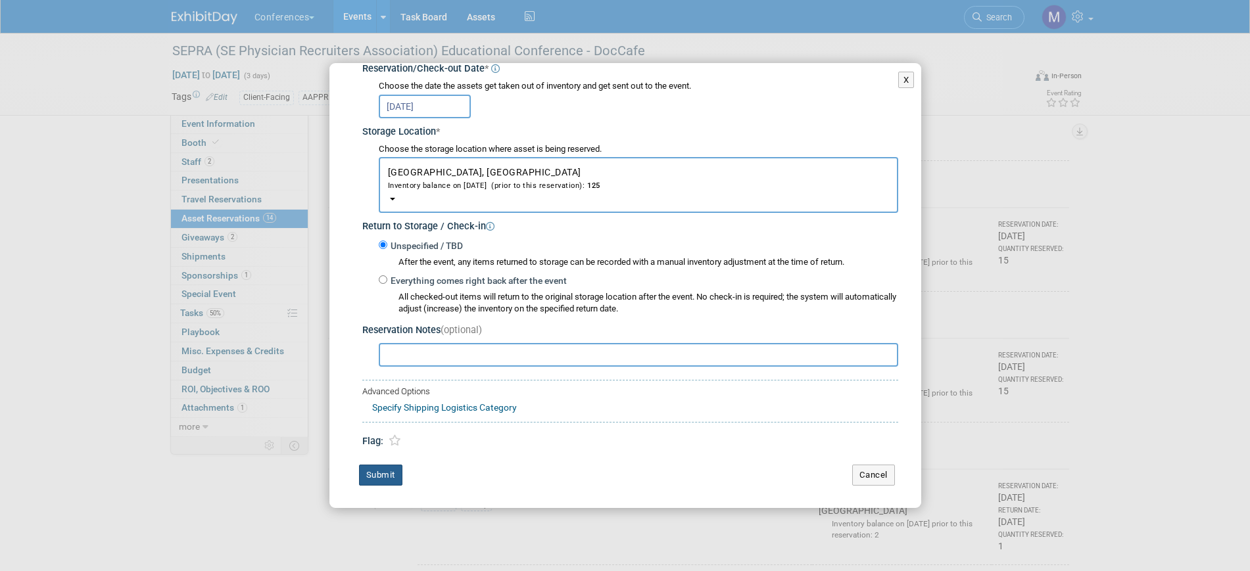
type input "30"
click at [380, 481] on button "Submit" at bounding box center [380, 475] width 43 height 21
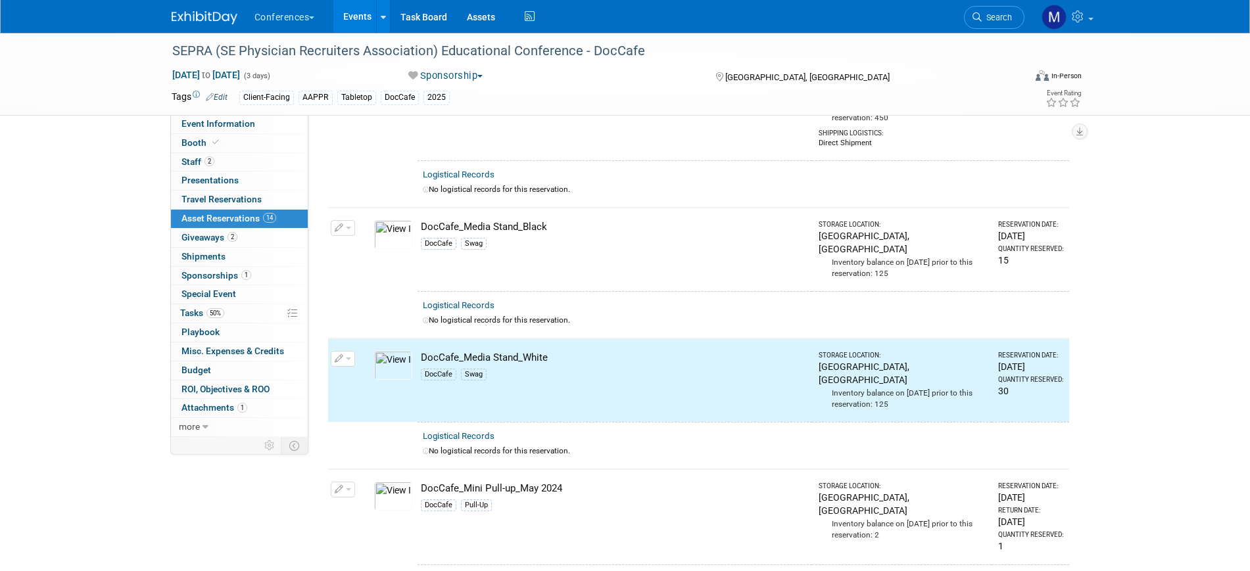
click at [356, 208] on td "Change Reservation Manage Logistical Records" at bounding box center [343, 250] width 30 height 84
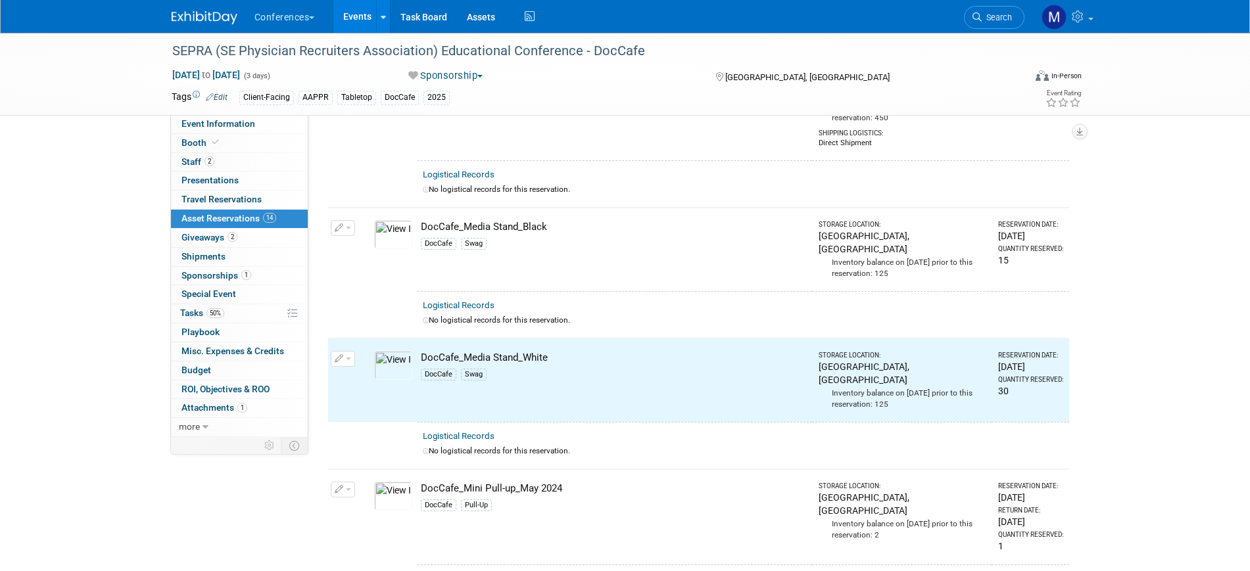
click at [350, 227] on span "button" at bounding box center [348, 228] width 5 height 3
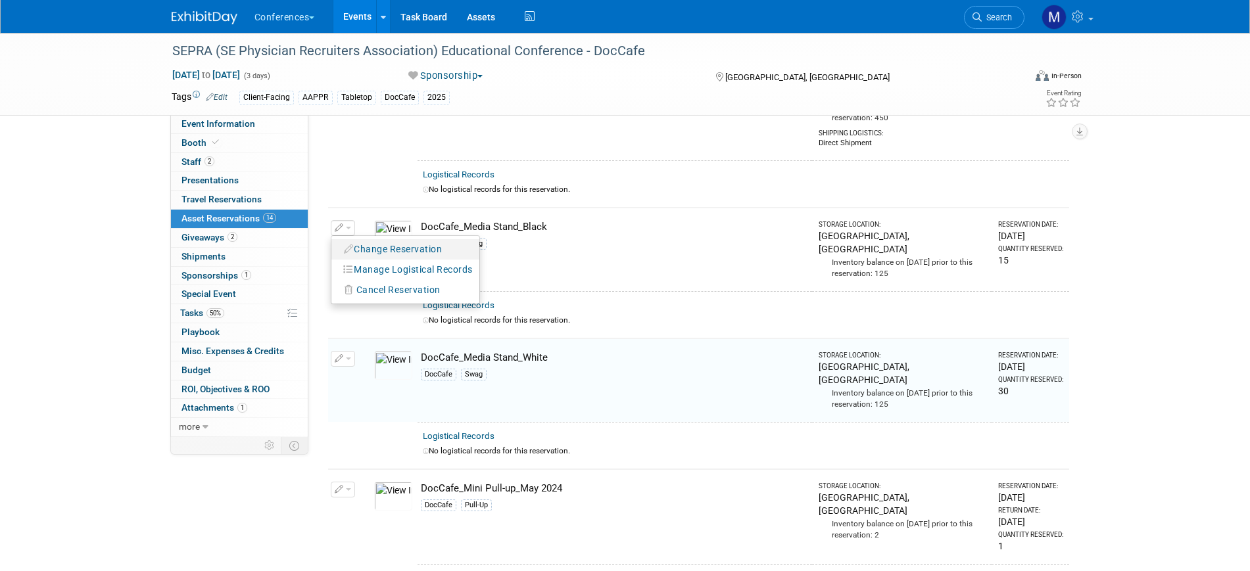
click at [385, 241] on button "Change Reservation" at bounding box center [393, 250] width 111 height 18
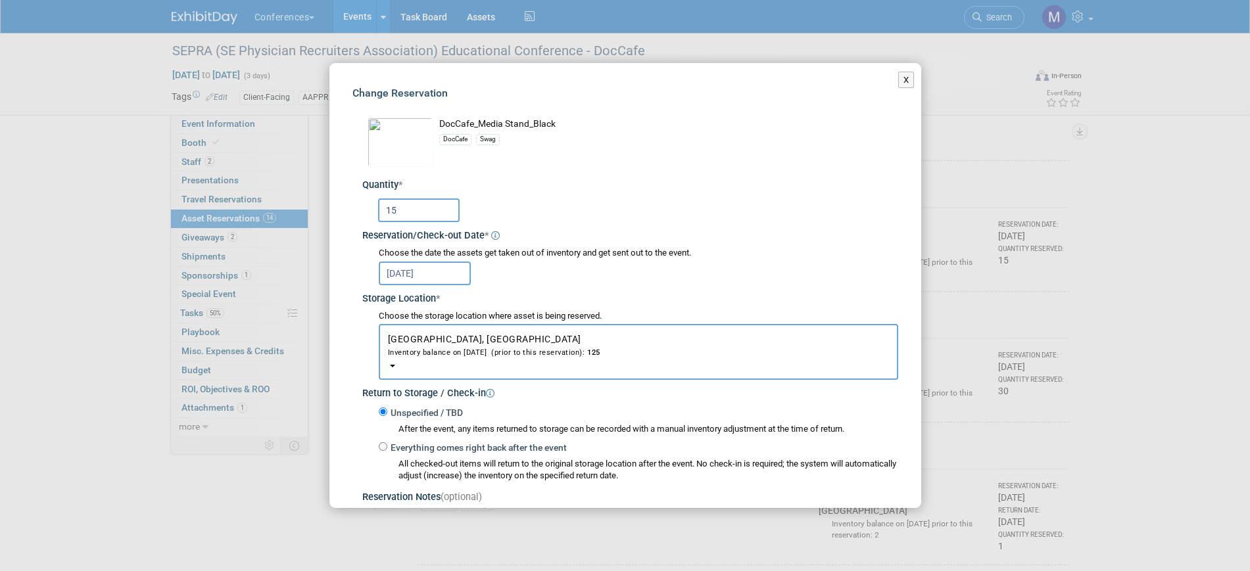
click at [416, 205] on input "15" at bounding box center [419, 211] width 82 height 24
type input "1"
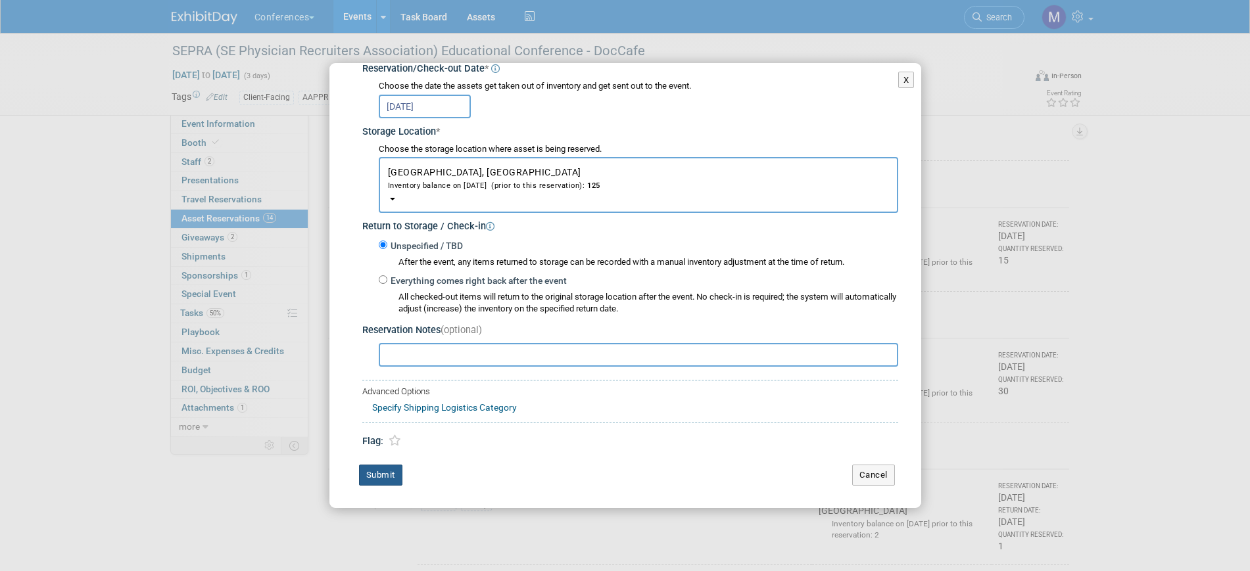
type input "30"
click at [395, 475] on button "Submit" at bounding box center [380, 475] width 43 height 21
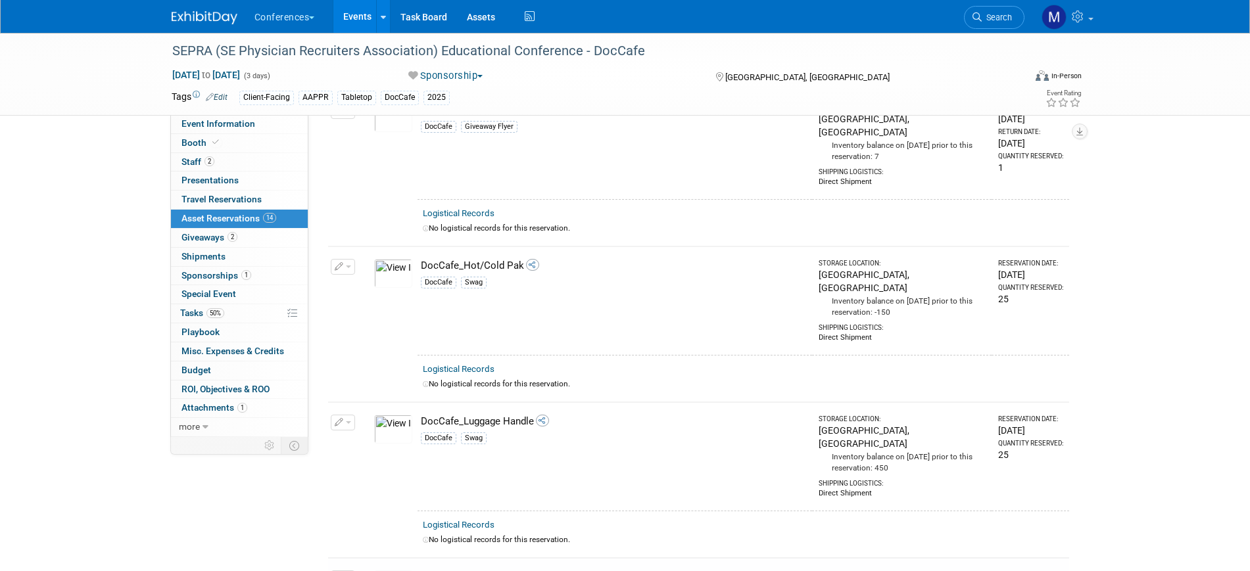
scroll to position [555, 0]
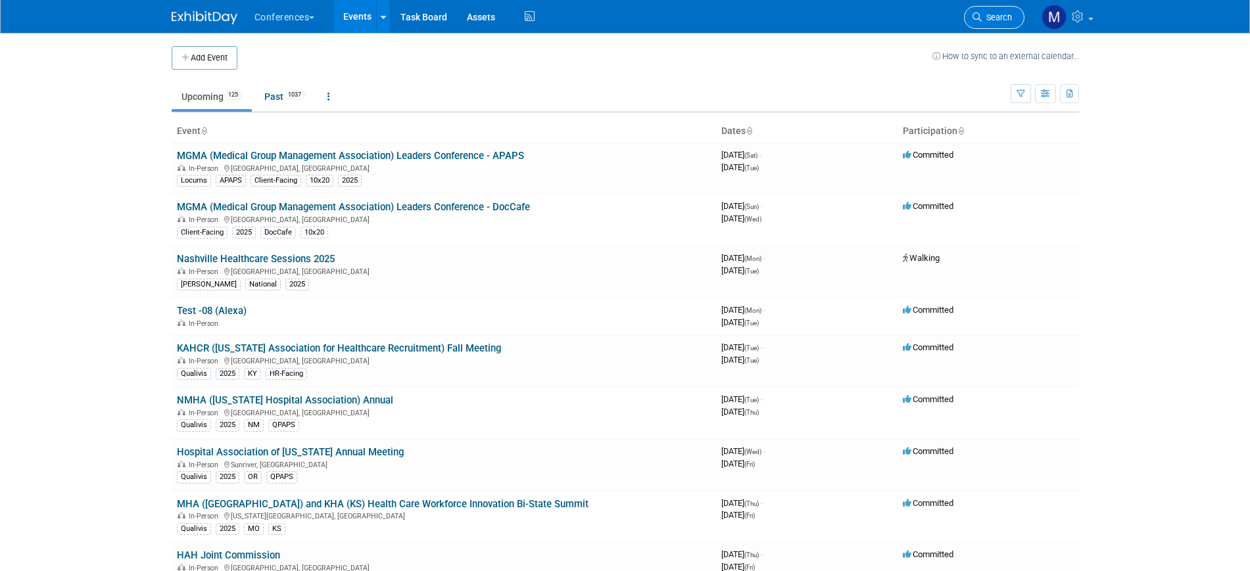
click at [982, 18] on span "Search" at bounding box center [997, 17] width 30 height 10
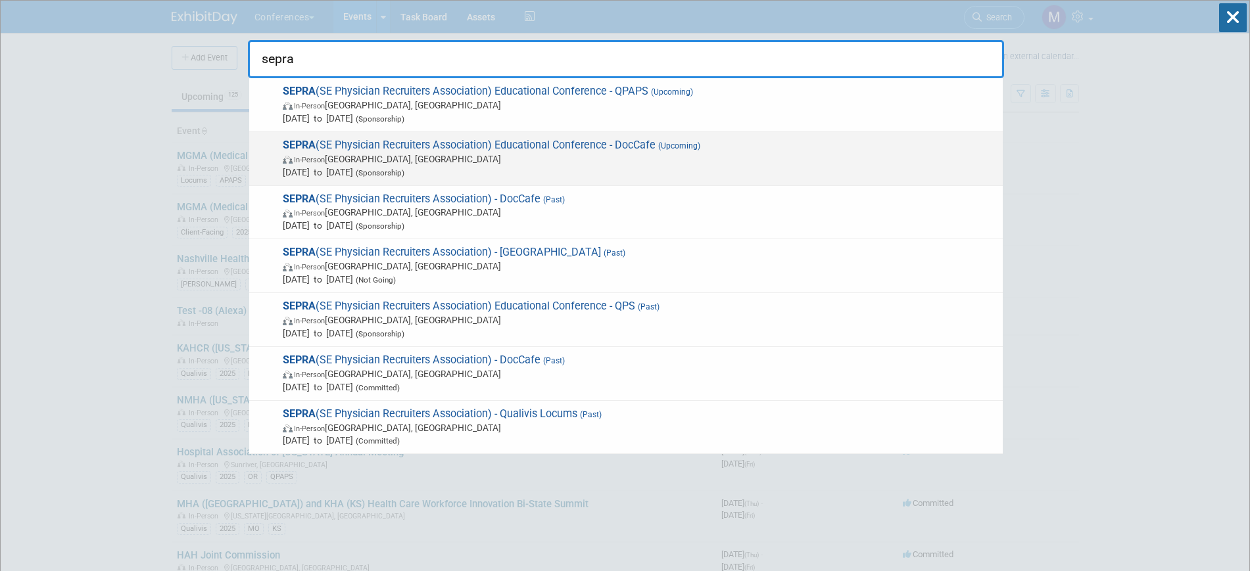
type input "sepra"
click at [299, 160] on span "In-Person" at bounding box center [309, 160] width 31 height 9
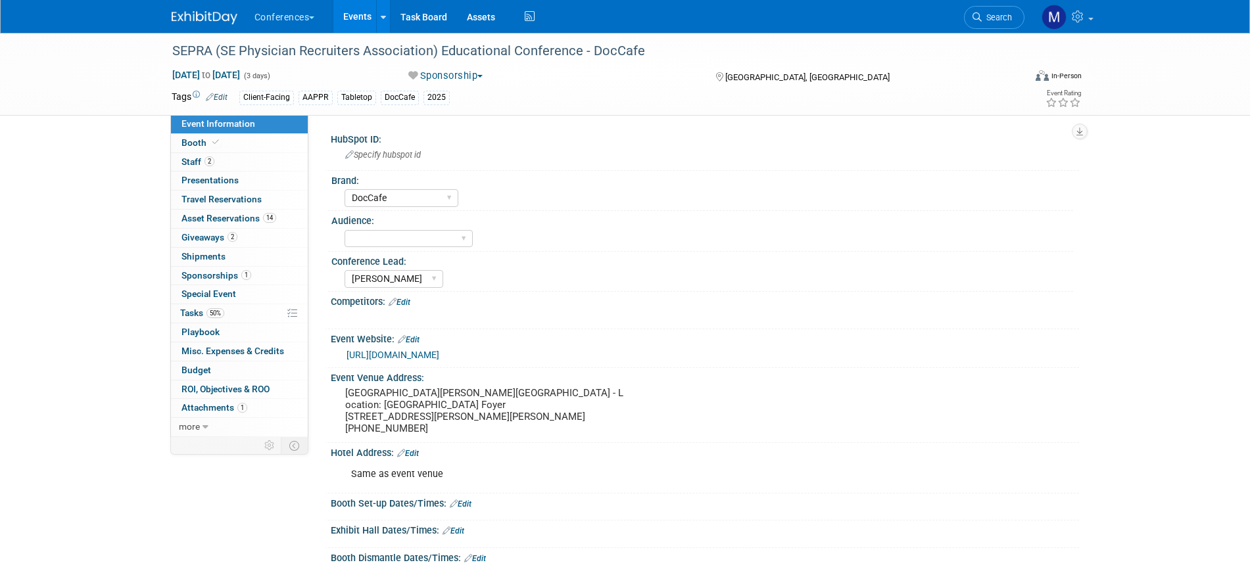
select select "DocCafe"
select select "[PERSON_NAME]"
click at [222, 312] on span "50%" at bounding box center [215, 313] width 18 height 10
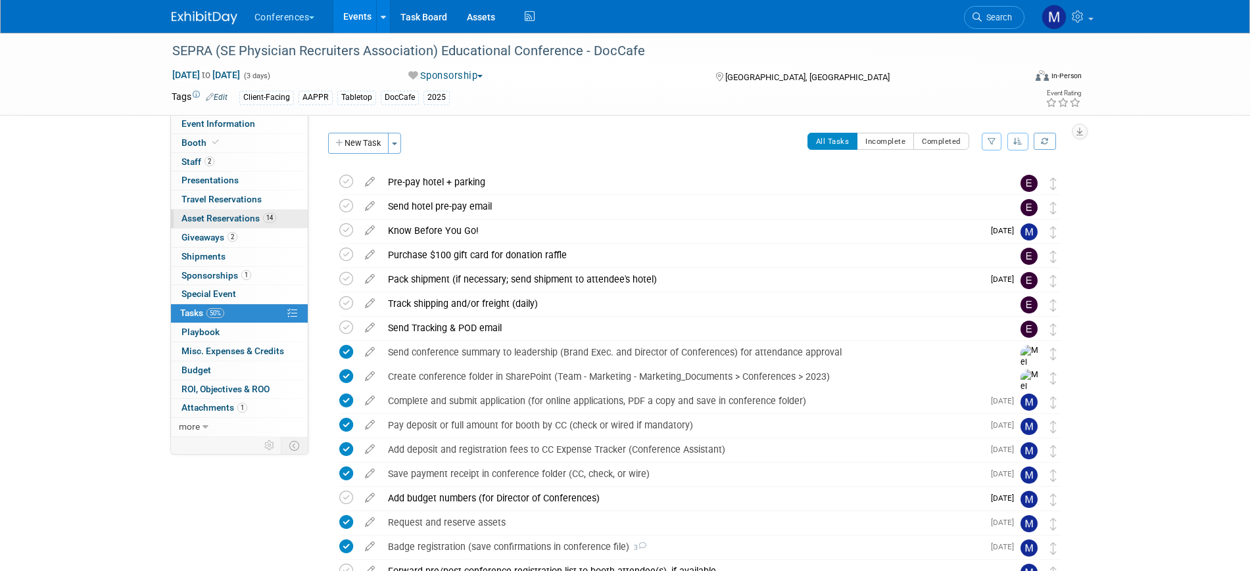
click at [267, 221] on span "14" at bounding box center [269, 218] width 13 height 10
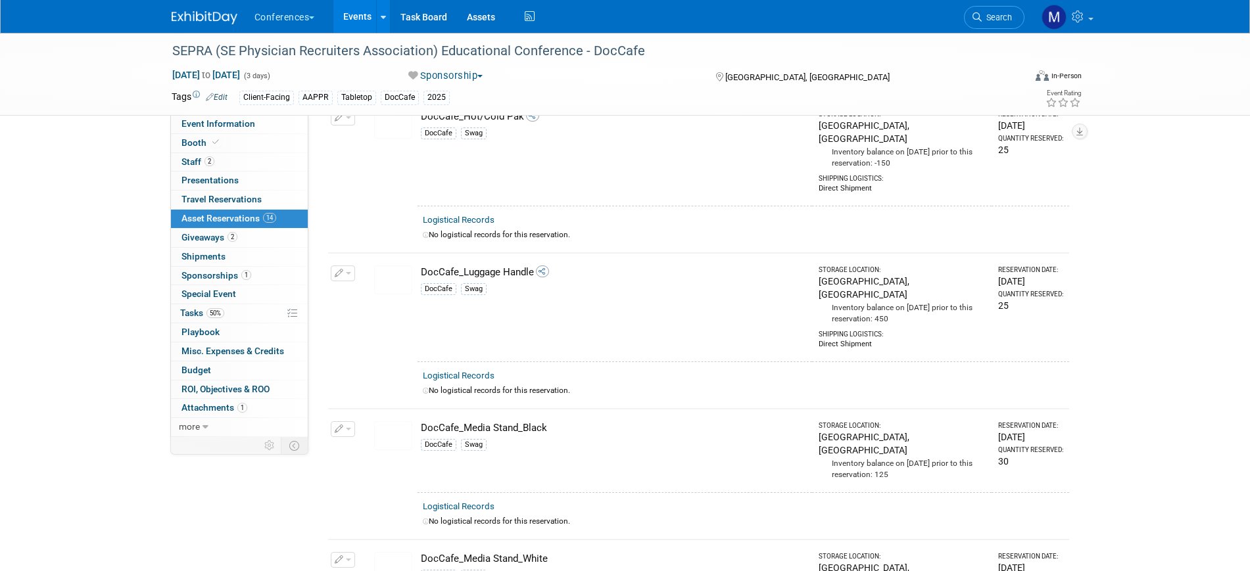
scroll to position [700, 0]
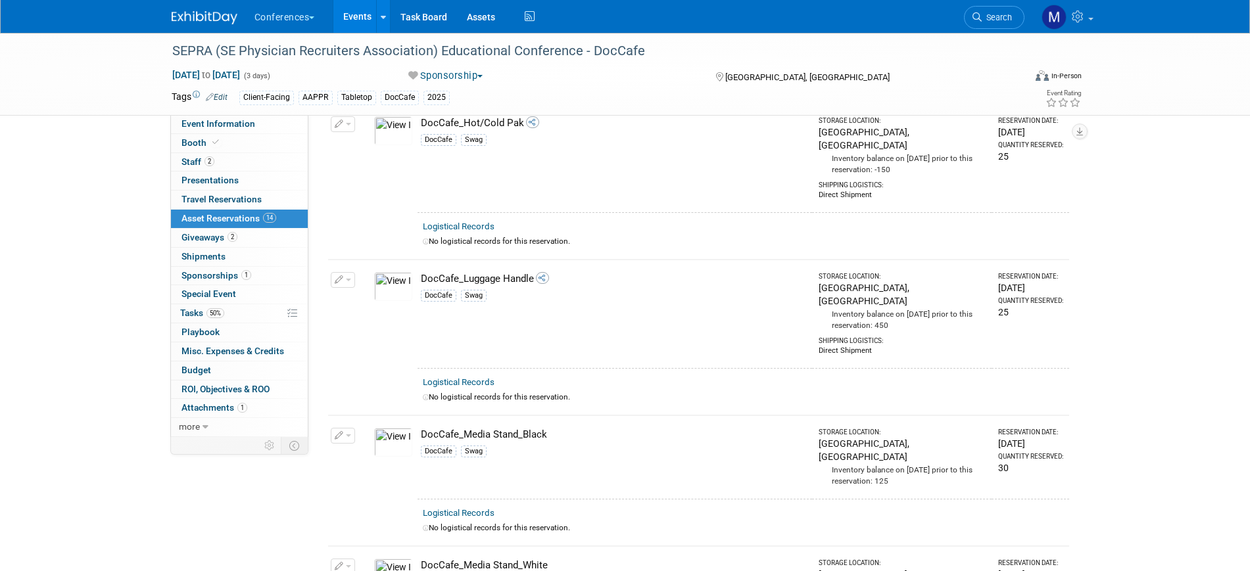
click at [347, 428] on button "button" at bounding box center [343, 436] width 24 height 16
click at [386, 448] on button "Change Reservation" at bounding box center [393, 457] width 111 height 18
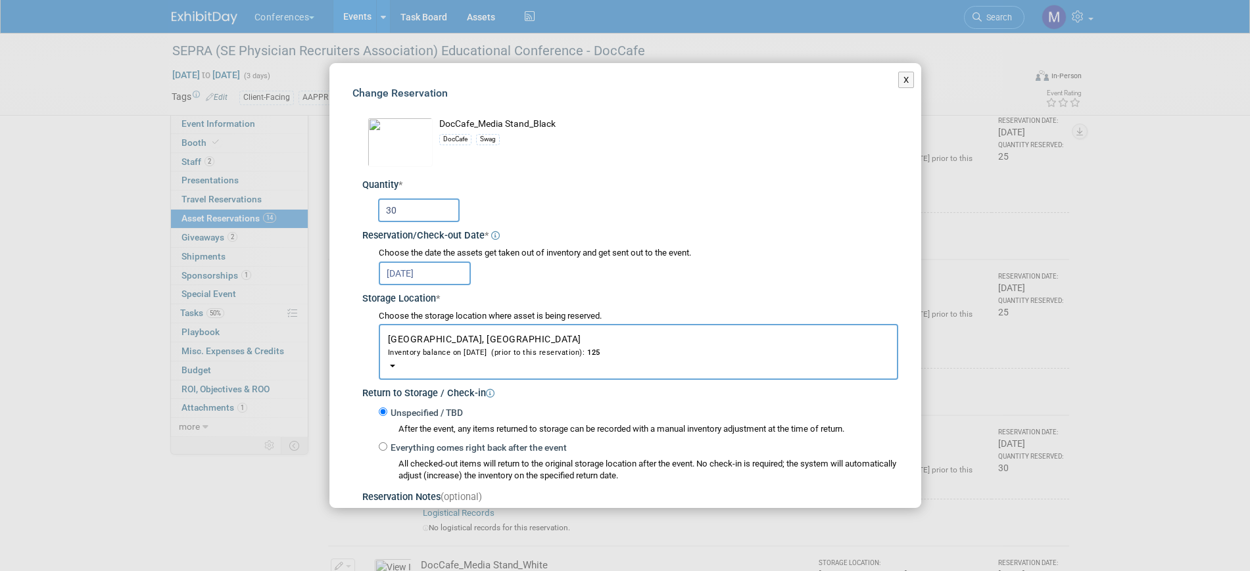
click at [416, 210] on input "30" at bounding box center [419, 211] width 82 height 24
type input "3"
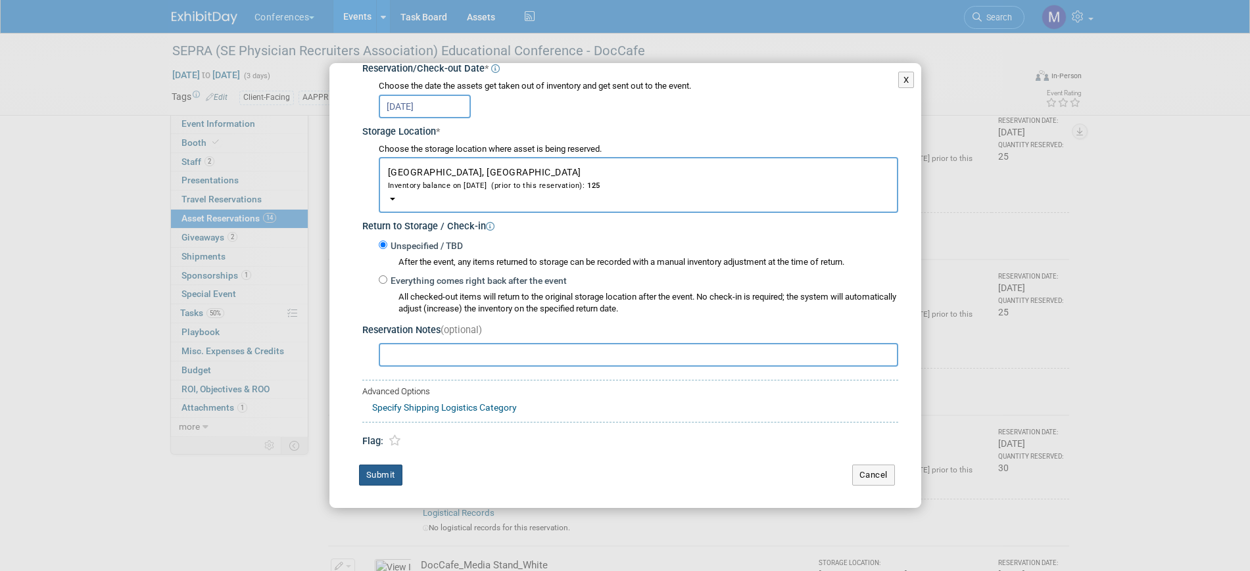
type input "50"
click at [387, 473] on button "Submit" at bounding box center [380, 475] width 43 height 21
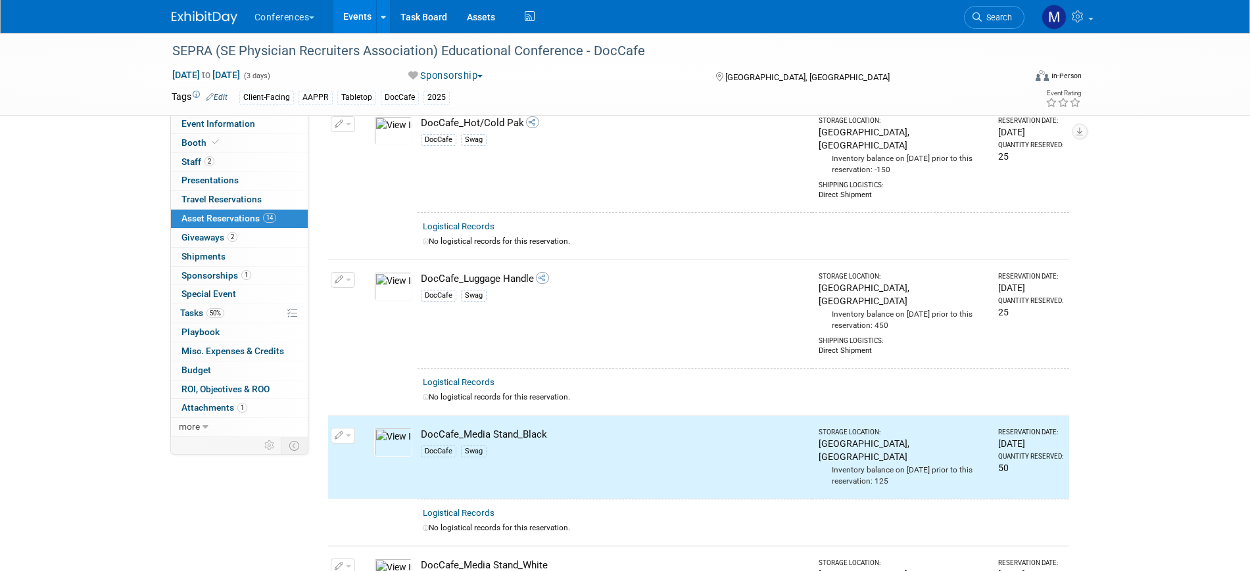
click at [343, 563] on icon "button" at bounding box center [339, 567] width 9 height 9
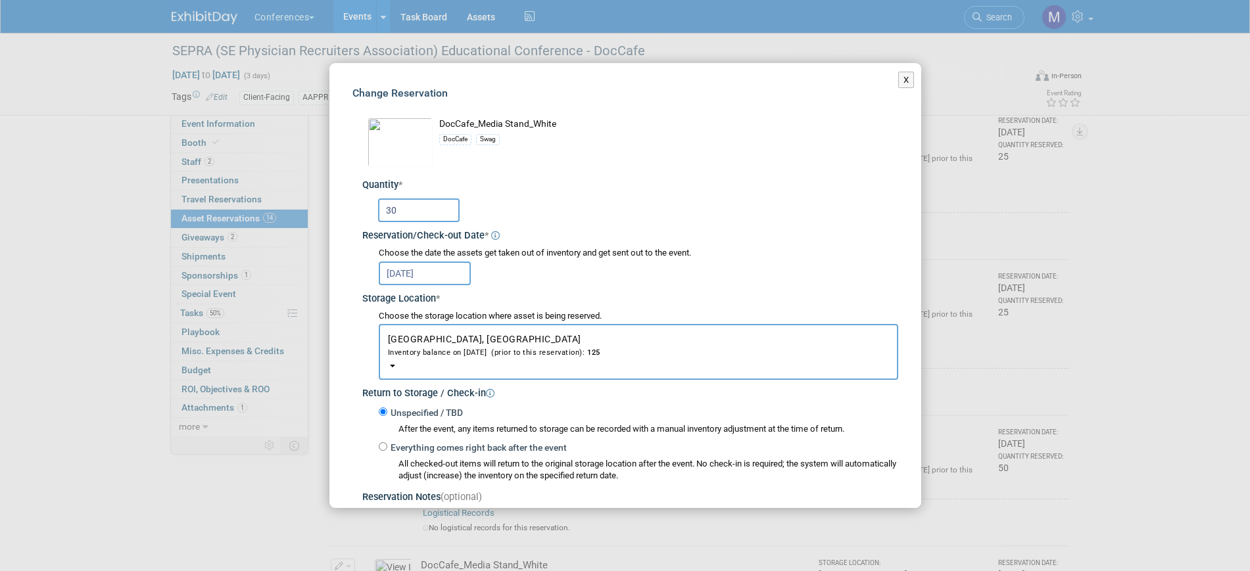
click at [422, 202] on input "30" at bounding box center [419, 211] width 82 height 24
type input "3"
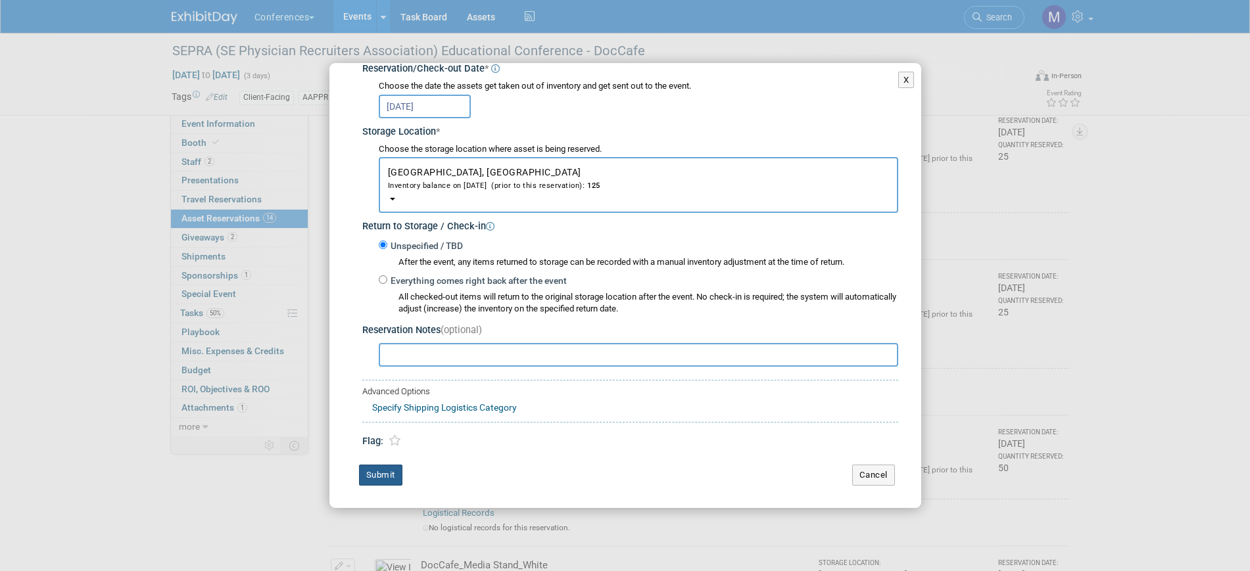
type input "50"
click at [384, 472] on button "Submit" at bounding box center [380, 475] width 43 height 21
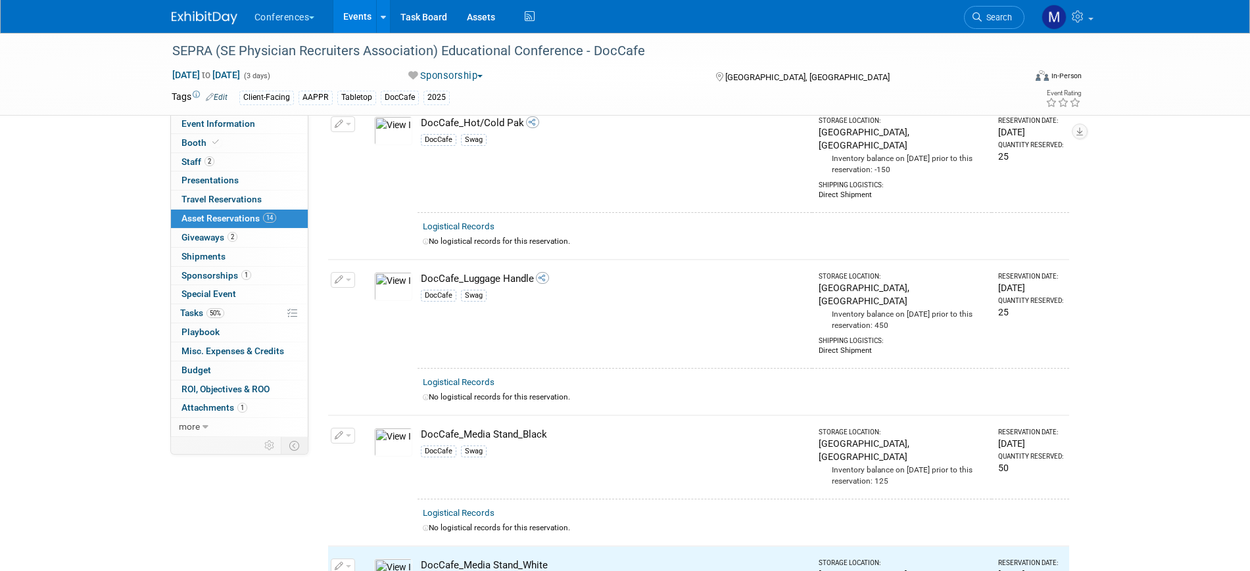
click at [346, 272] on button "button" at bounding box center [343, 280] width 24 height 16
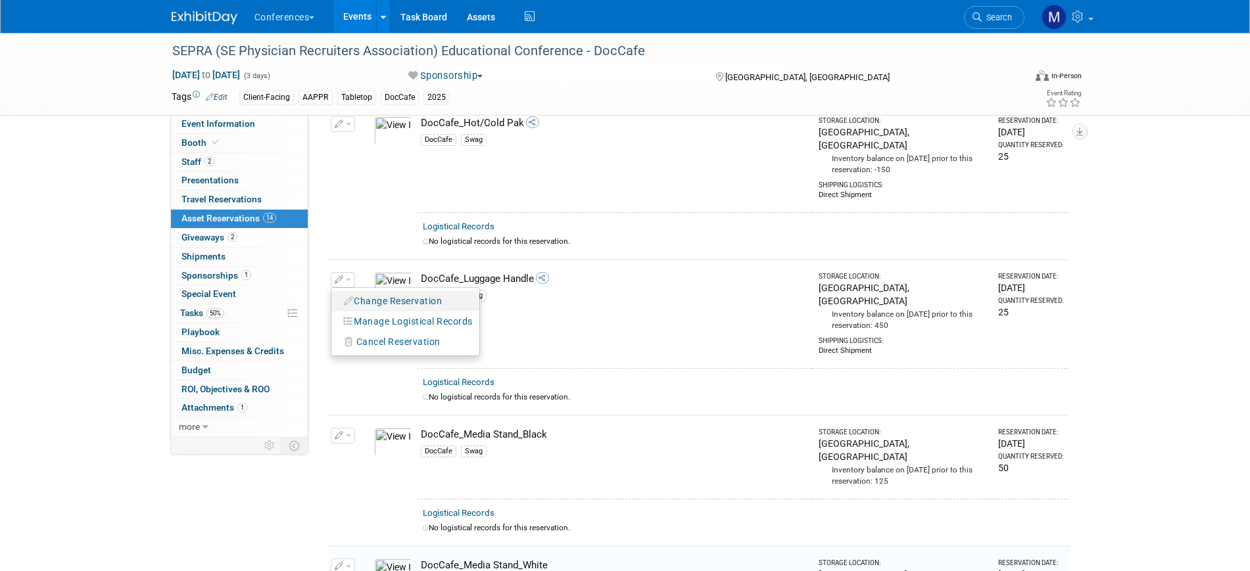
click at [393, 293] on button "Change Reservation" at bounding box center [393, 302] width 111 height 18
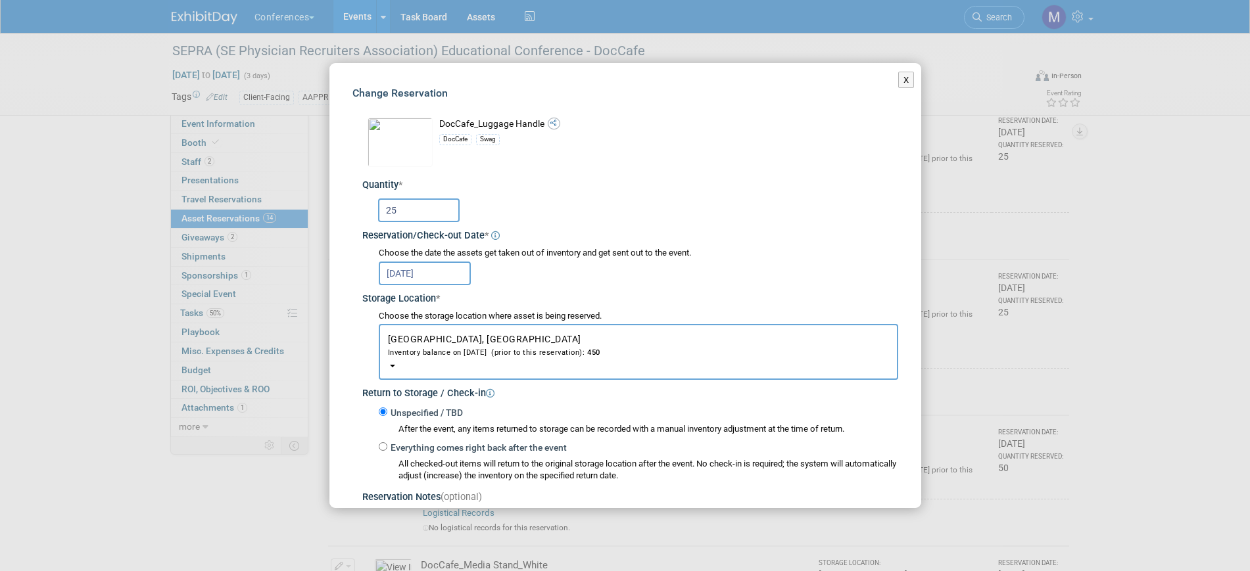
click at [408, 216] on input "25" at bounding box center [419, 211] width 82 height 24
type input "2"
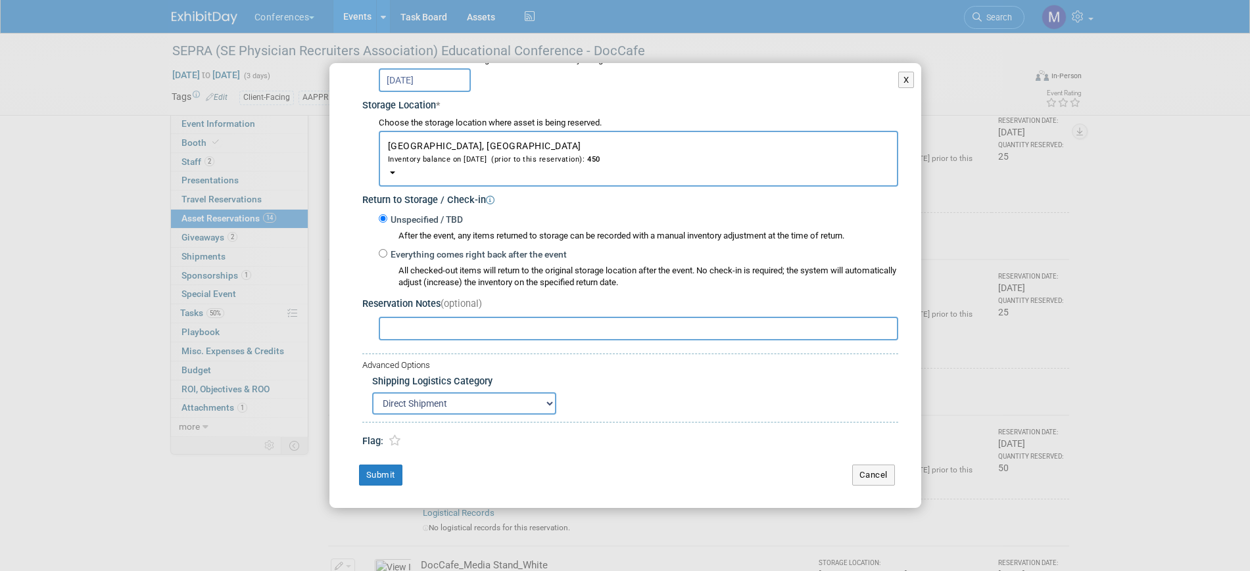
type input "50"
click at [385, 464] on div "Change Reservation DocCafe_Luggage Handle * * 50 * *" at bounding box center [625, 189] width 592 height 639
click at [387, 473] on button "Submit" at bounding box center [380, 475] width 43 height 21
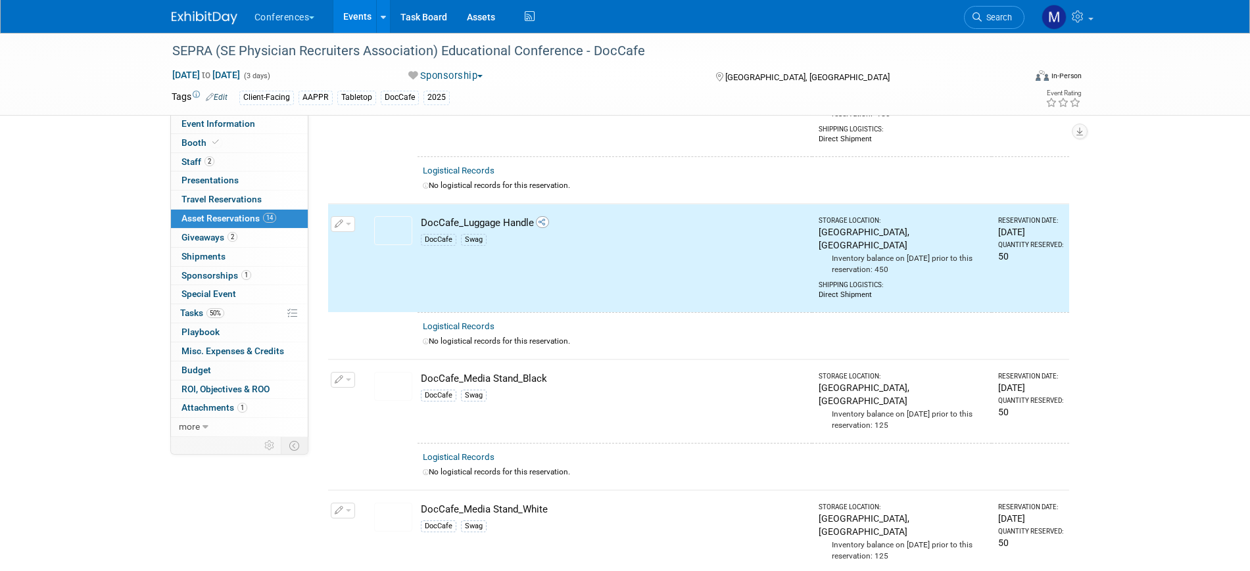
scroll to position [519, 0]
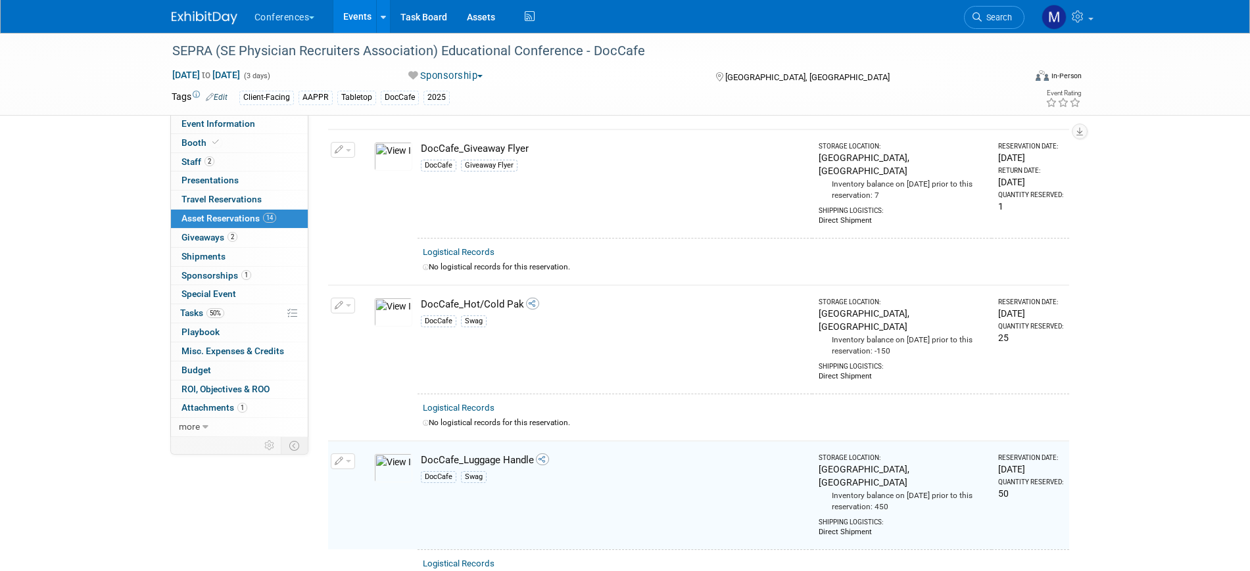
click at [347, 304] on span "button" at bounding box center [348, 305] width 5 height 3
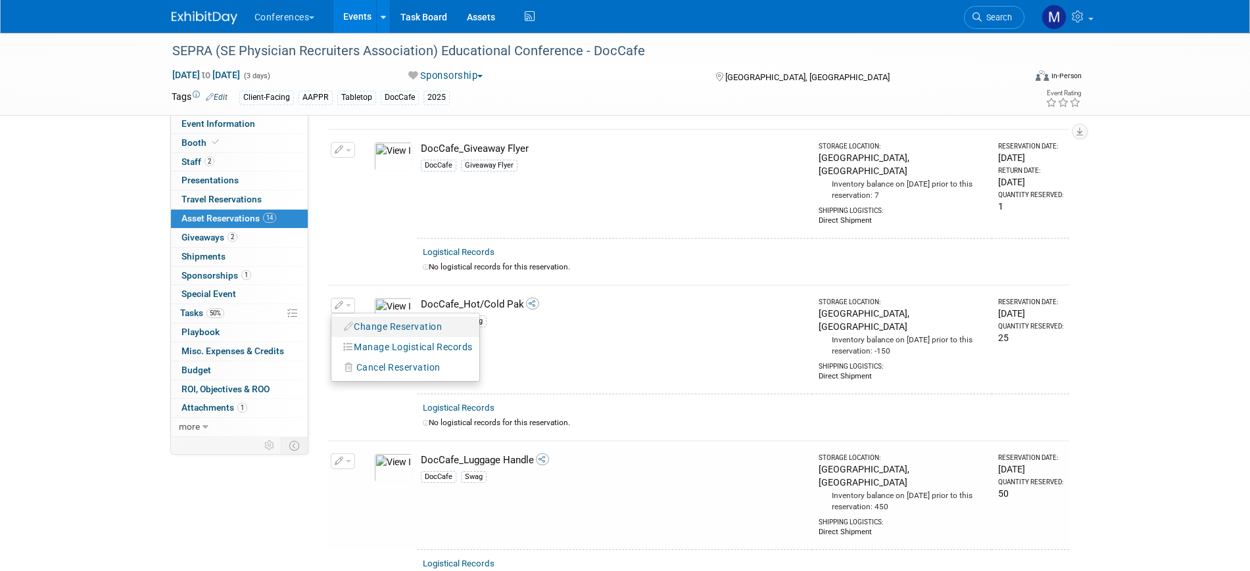
click at [387, 318] on button "Change Reservation" at bounding box center [393, 327] width 111 height 18
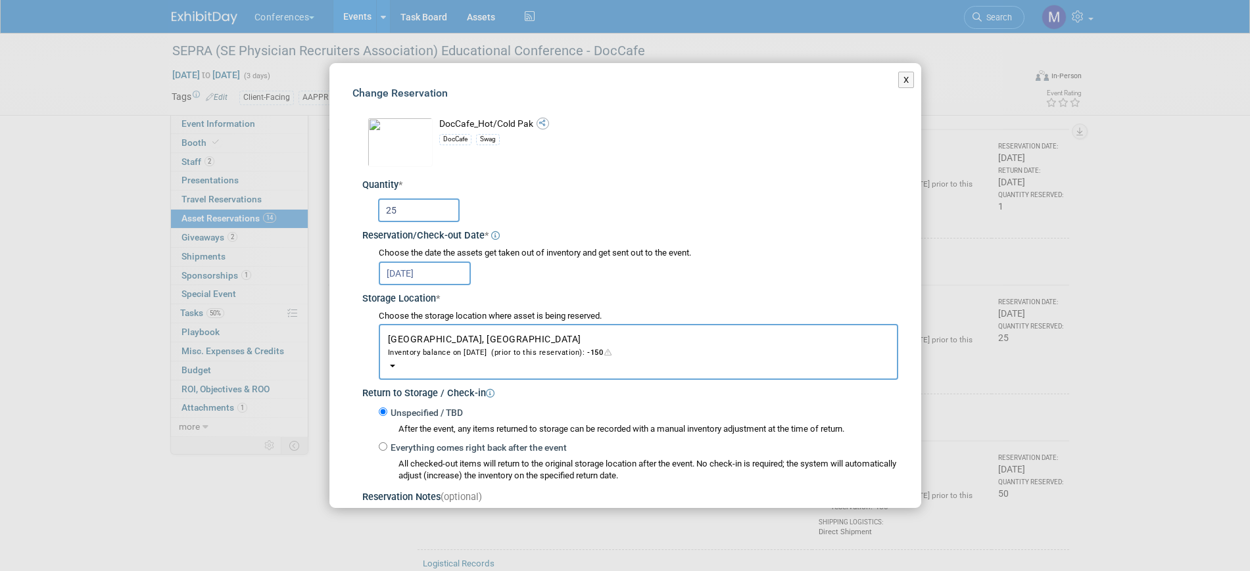
click at [417, 213] on input "25" at bounding box center [419, 211] width 82 height 24
type input "2"
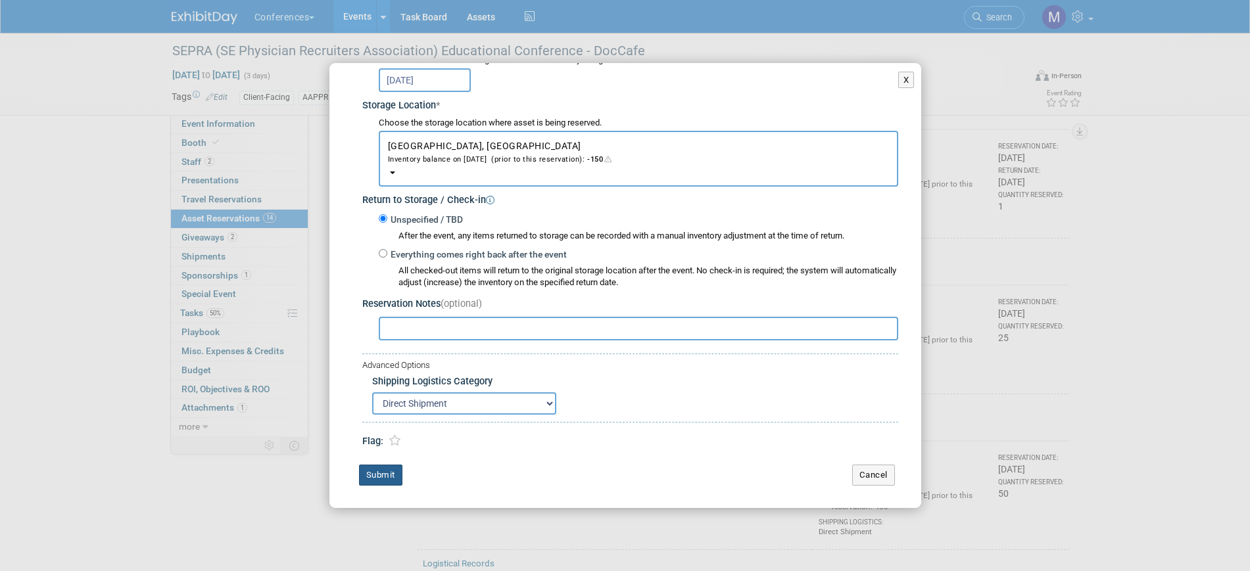
type input "50"
click at [385, 471] on button "Submit" at bounding box center [380, 475] width 43 height 21
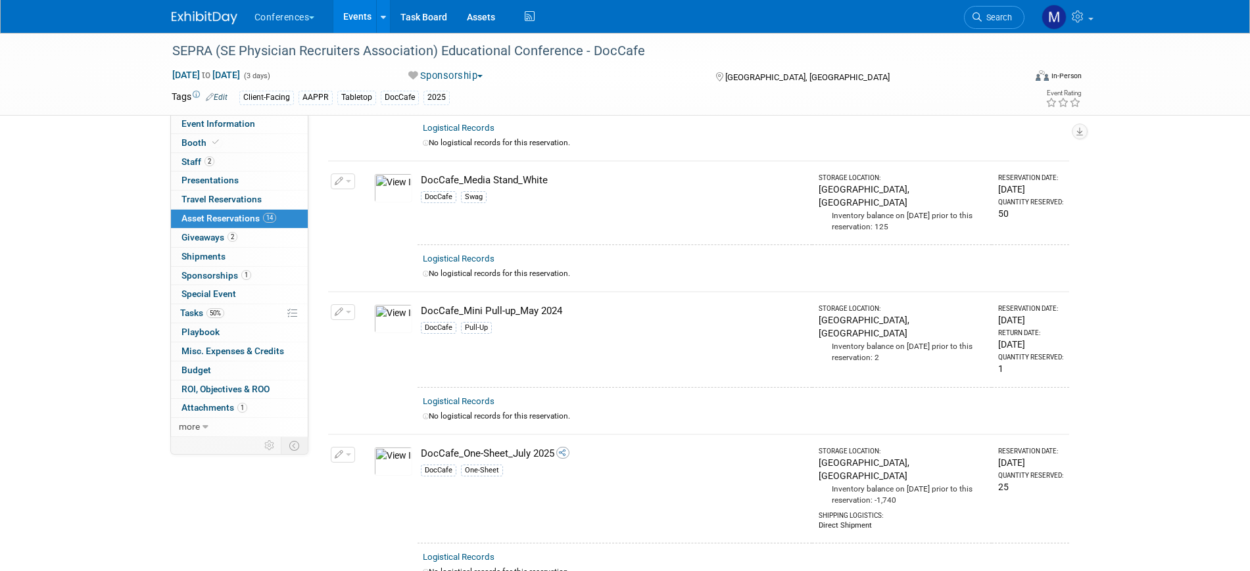
scroll to position [1085, 0]
click at [255, 123] on link "Event Information" at bounding box center [239, 124] width 137 height 18
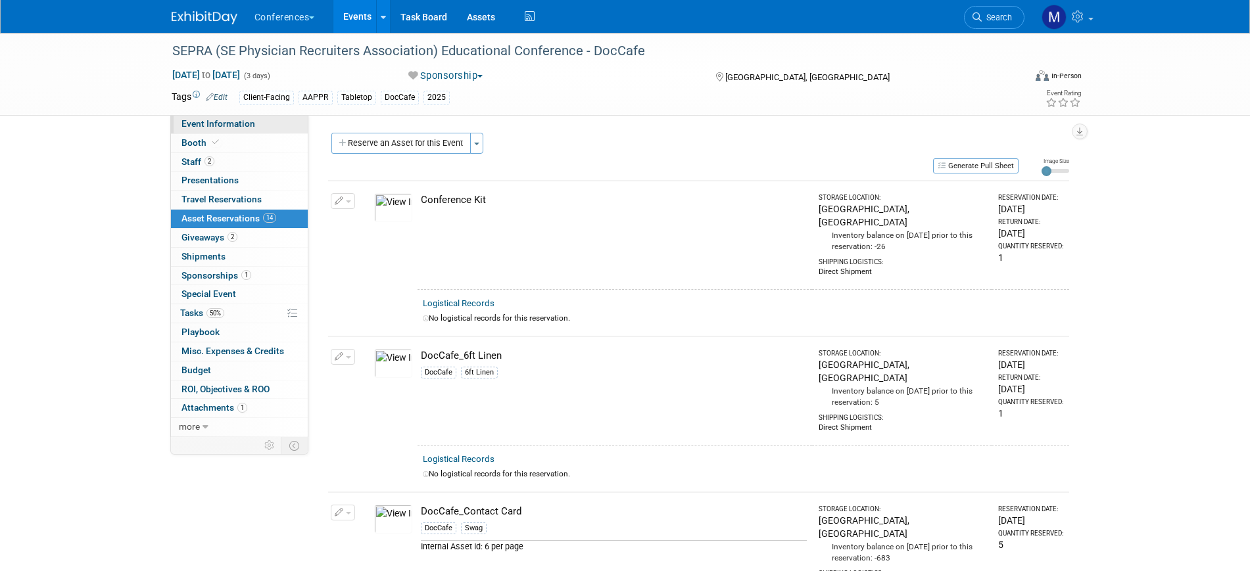
select select "DocCafe"
select select "[PERSON_NAME]"
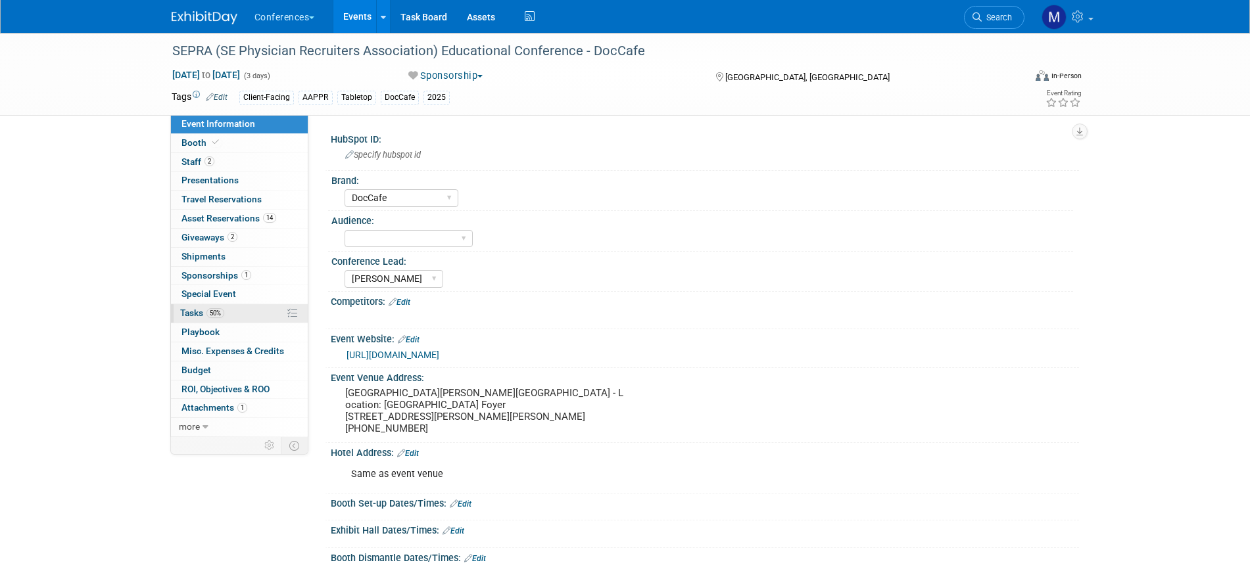
click at [234, 314] on link "50% Tasks 50%" at bounding box center [239, 313] width 137 height 18
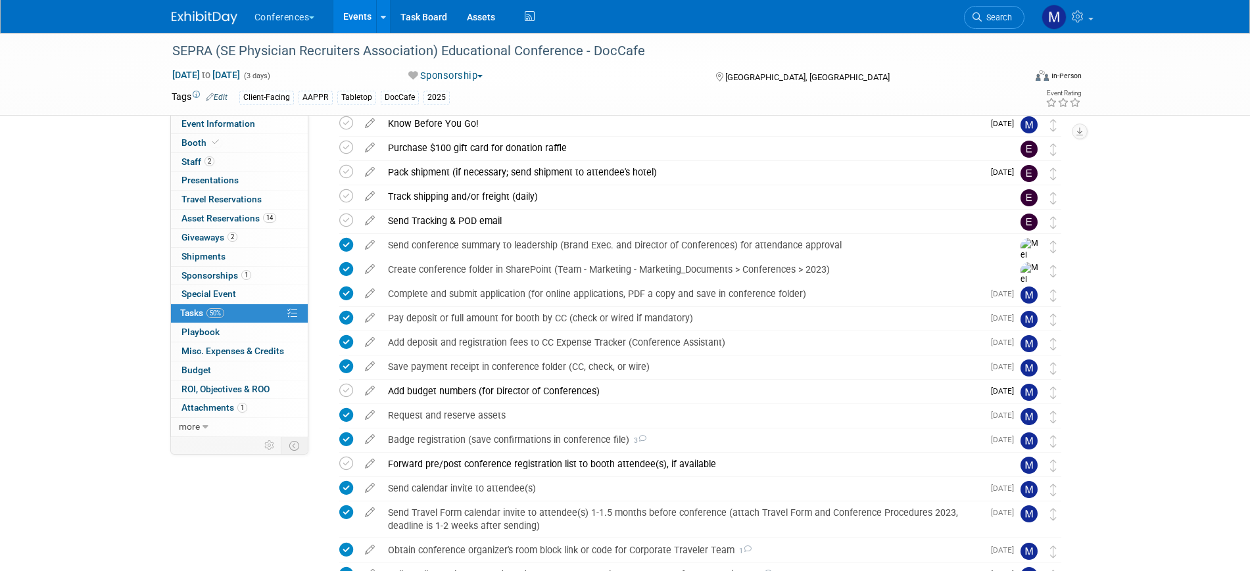
scroll to position [106, 0]
click at [587, 177] on div "Pack shipment (if necessary; send shipment to attendee's hotel)" at bounding box center [682, 173] width 602 height 22
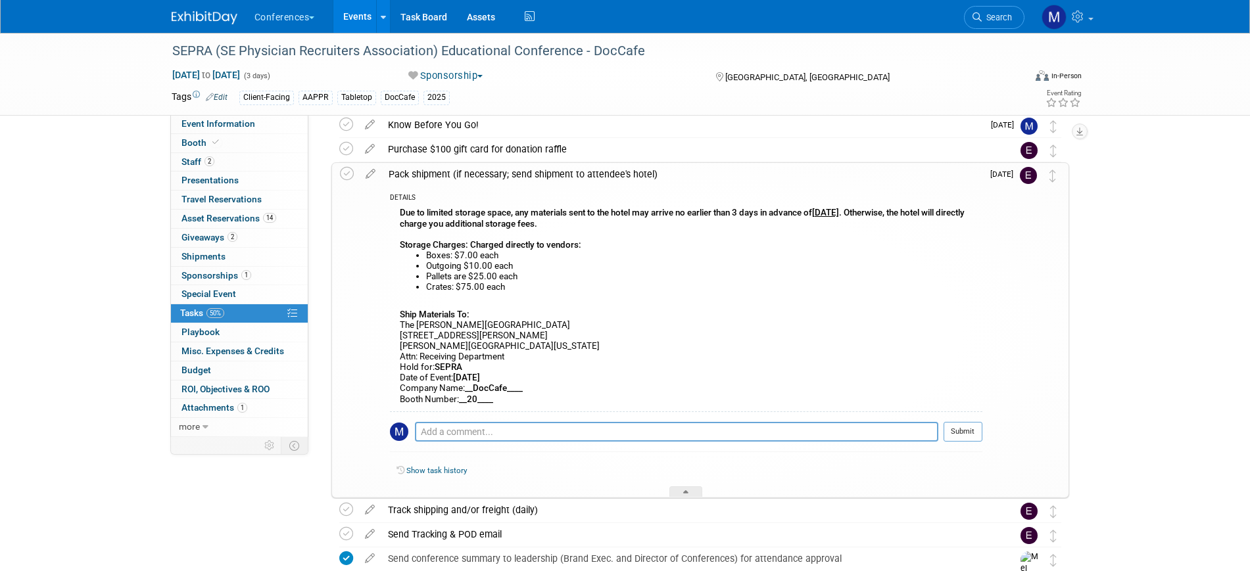
click at [843, 243] on div "​Due to limited storage space, any materials sent to the hotel may arrive no ea…" at bounding box center [686, 308] width 593 height 206
click at [600, 172] on div "Pack shipment (if necessary; send shipment to attendee's hotel)" at bounding box center [682, 174] width 600 height 22
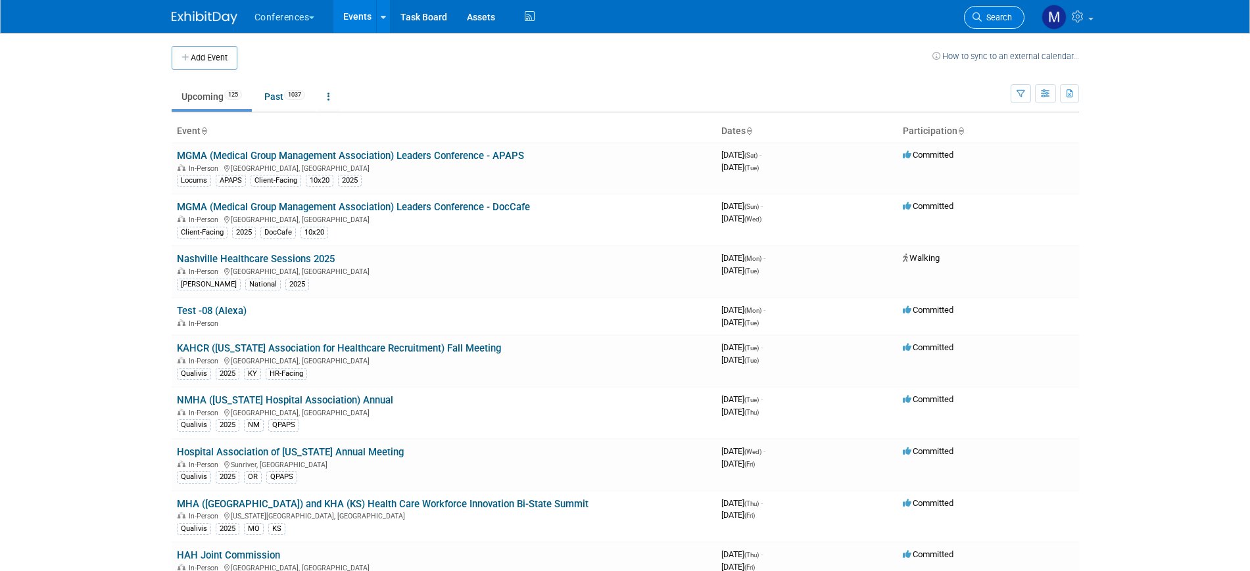
drag, startPoint x: 0, startPoint y: 0, endPoint x: 1009, endPoint y: 15, distance: 1009.6
click at [1009, 15] on span "Search" at bounding box center [997, 17] width 30 height 10
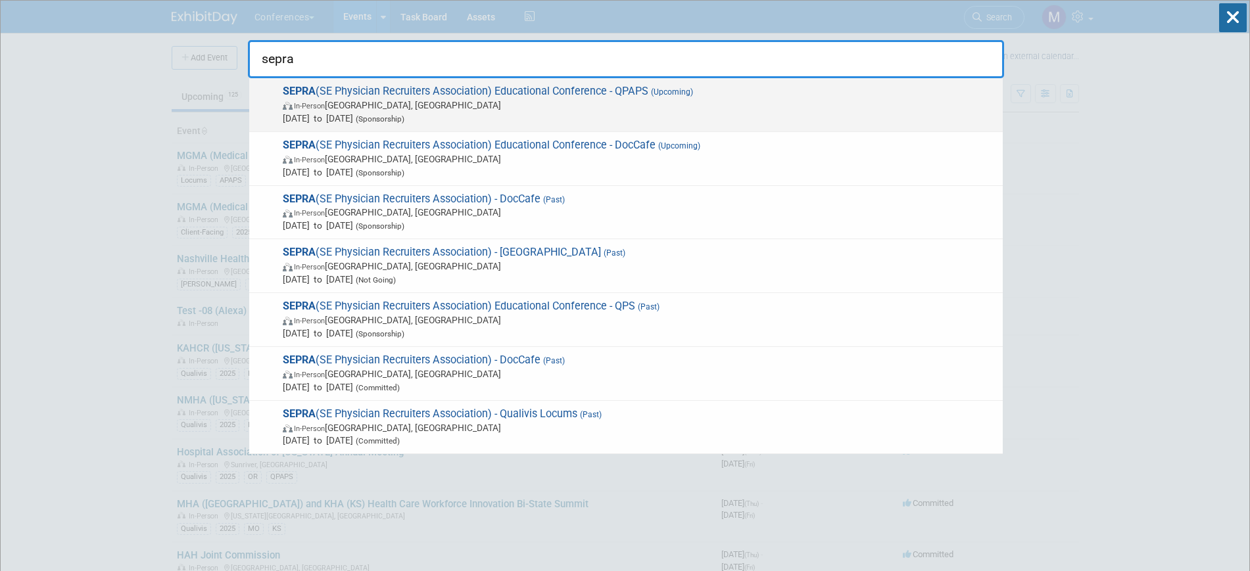
type input "sepra"
click at [392, 109] on span "In-Person FL, United States" at bounding box center [640, 105] width 714 height 13
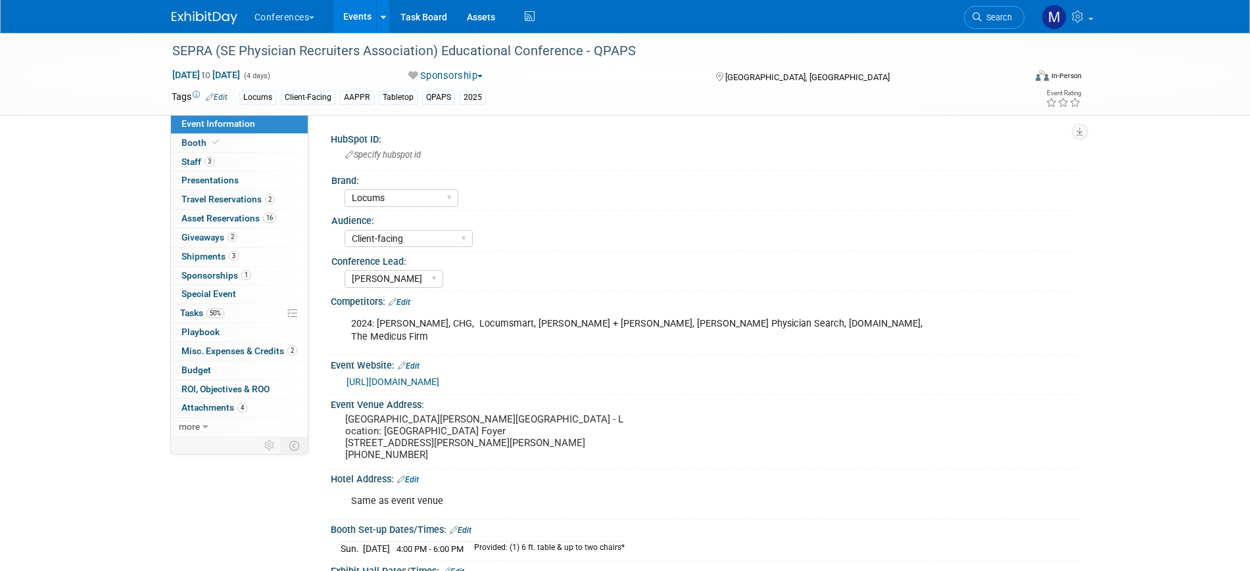
select select "Locums"
select select "Client-facing"
select select "[PERSON_NAME]"
click at [214, 317] on span "50%" at bounding box center [215, 313] width 18 height 10
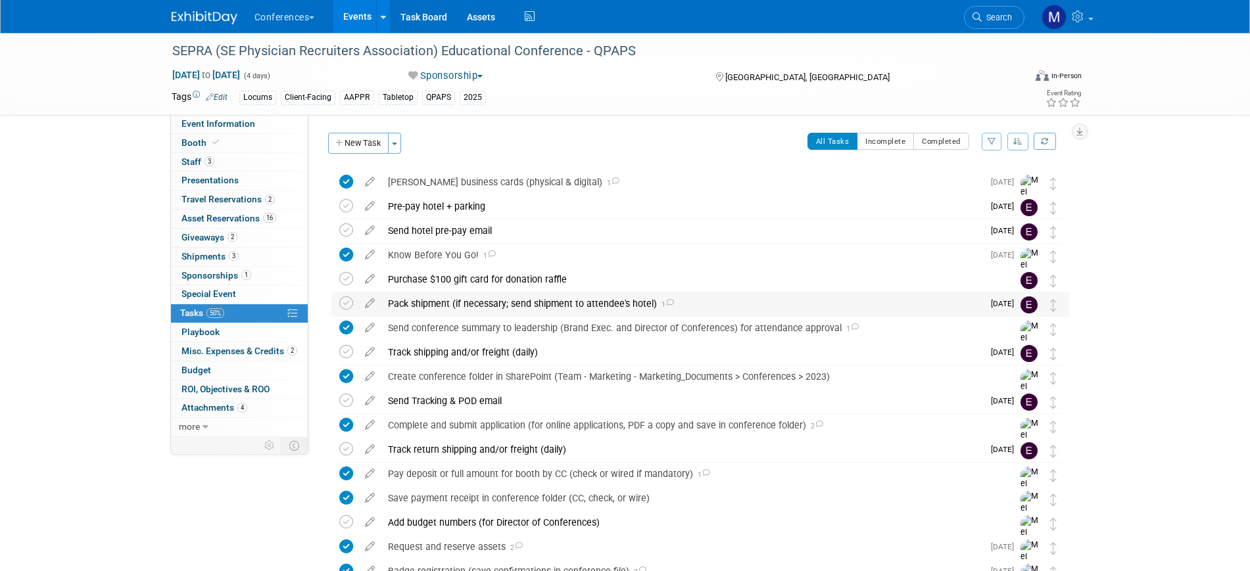
click at [620, 303] on div "Pack shipment (if necessary; send shipment to attendee's hotel) 1" at bounding box center [682, 304] width 602 height 22
